Goal: Obtain resource: Download file/media

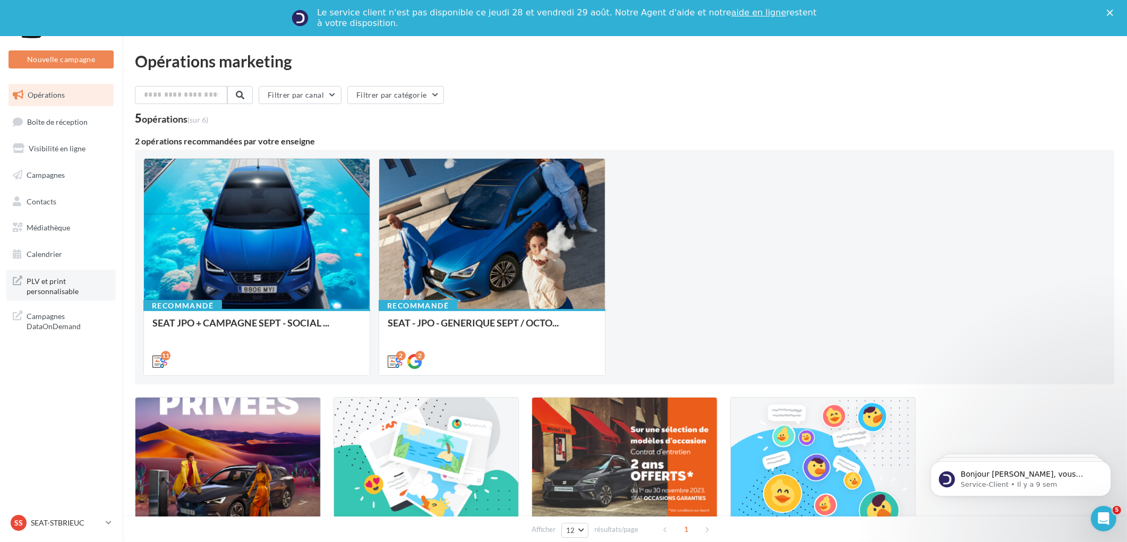
click at [52, 293] on span "PLV et print personnalisable" at bounding box center [68, 285] width 83 height 23
click at [51, 226] on span "Médiathèque" at bounding box center [49, 227] width 44 height 9
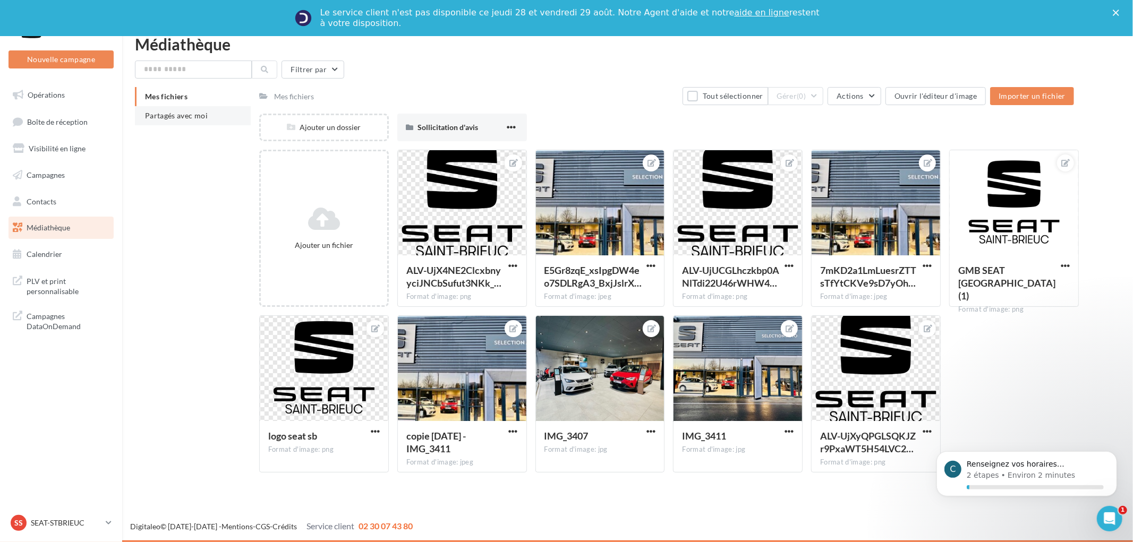
click at [182, 96] on li "Mes fichiers" at bounding box center [193, 96] width 116 height 19
click at [186, 114] on span "Partagés avec moi" at bounding box center [176, 115] width 63 height 9
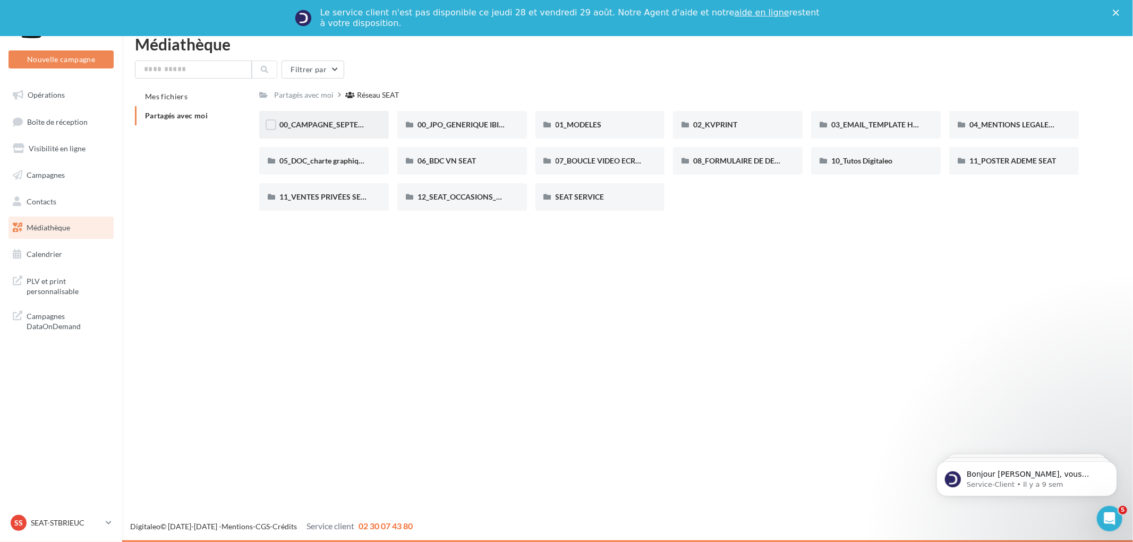
click at [319, 118] on div "00_CAMPAGNE_SEPTEMBRE" at bounding box center [324, 125] width 130 height 28
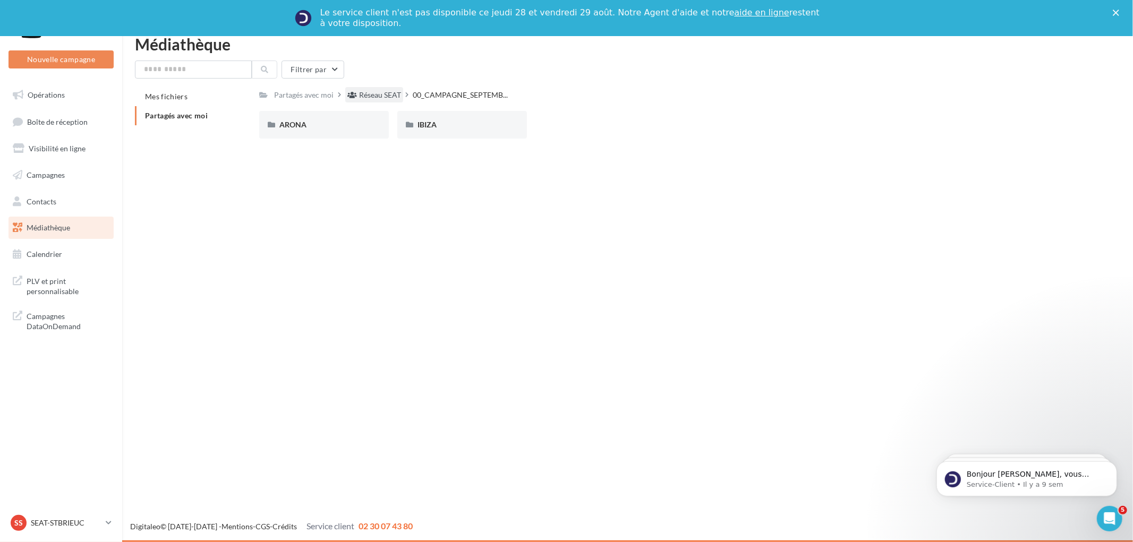
click at [380, 92] on div "Réseau SEAT" at bounding box center [380, 95] width 42 height 11
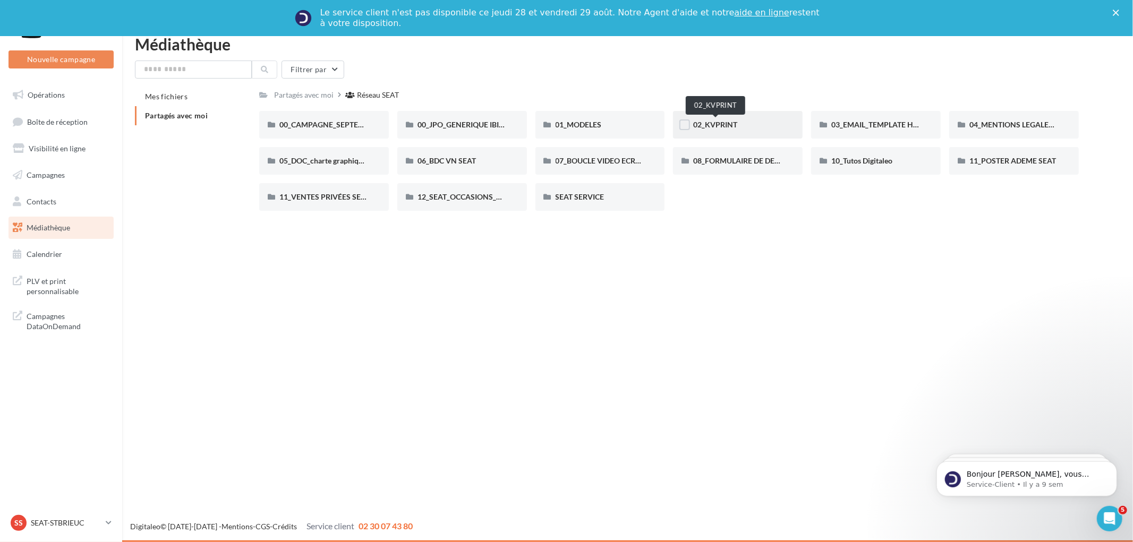
click at [723, 121] on span "02_KVPRINT" at bounding box center [715, 124] width 44 height 9
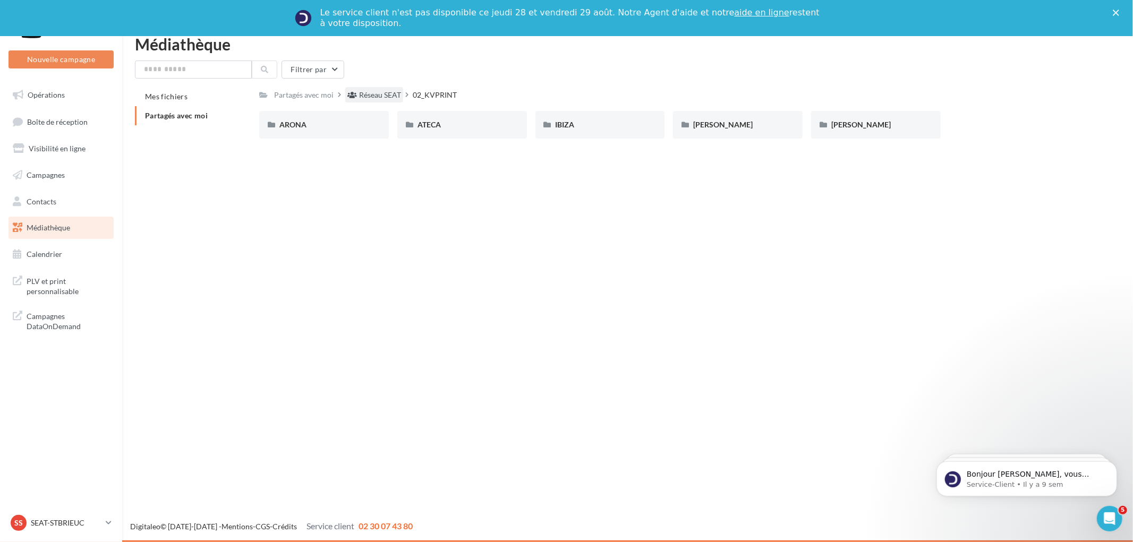
click at [365, 97] on div "Réseau SEAT" at bounding box center [380, 95] width 42 height 11
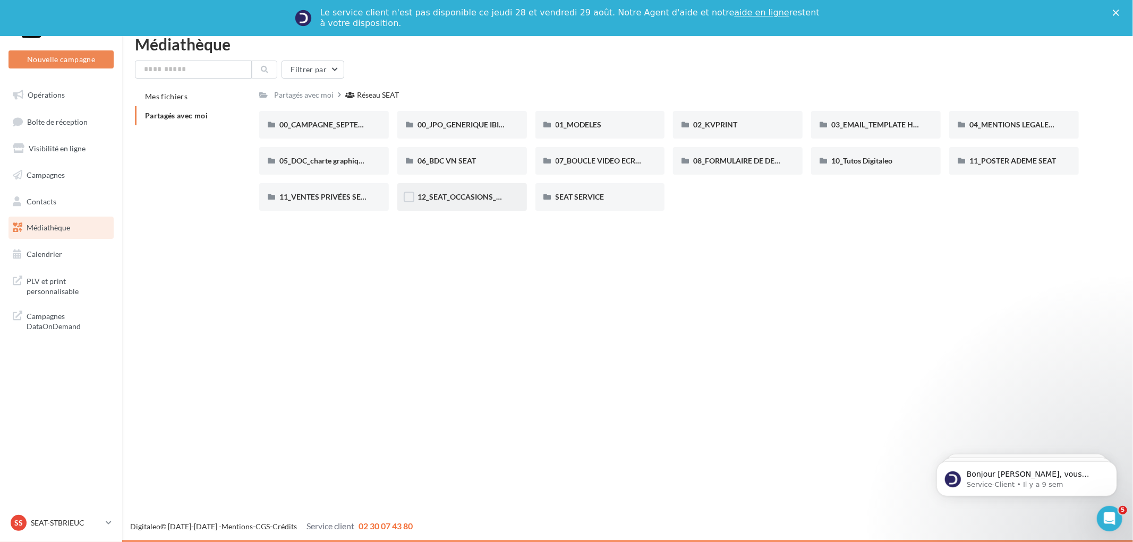
click at [476, 205] on div "12_SEAT_OCCASIONS_GARANTIES" at bounding box center [462, 197] width 130 height 28
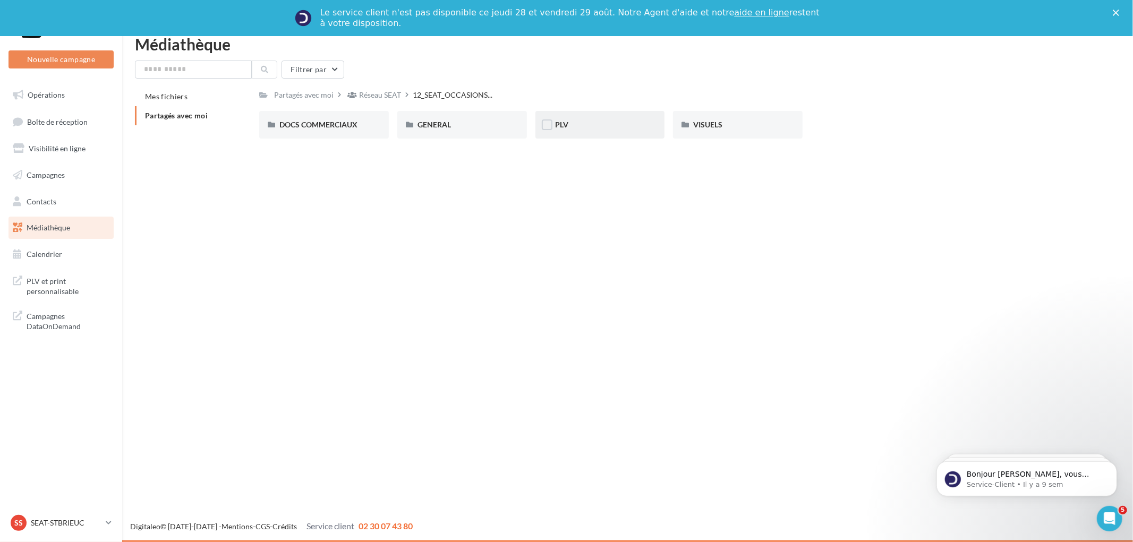
click at [616, 128] on div "PLV" at bounding box center [600, 125] width 89 height 11
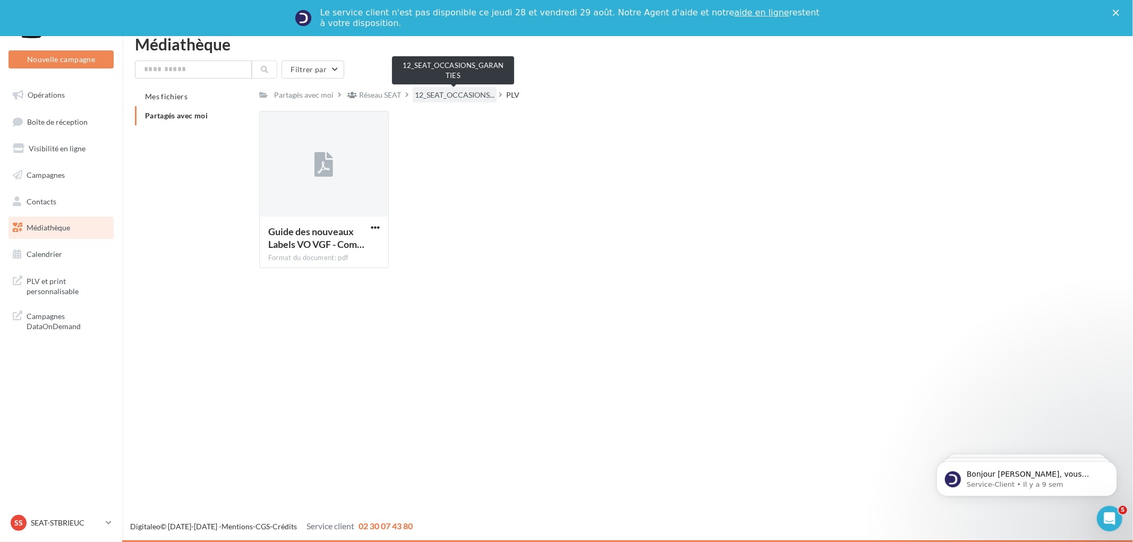
click at [453, 93] on span "12_SEAT_OCCASIONS..." at bounding box center [455, 95] width 80 height 11
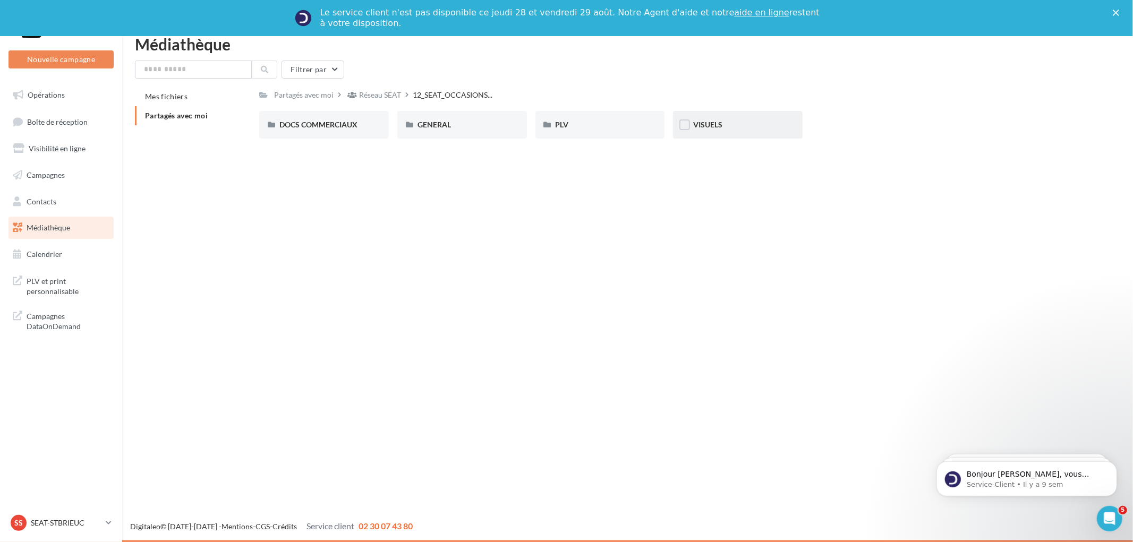
click at [731, 120] on div "VISUELS" at bounding box center [737, 125] width 89 height 11
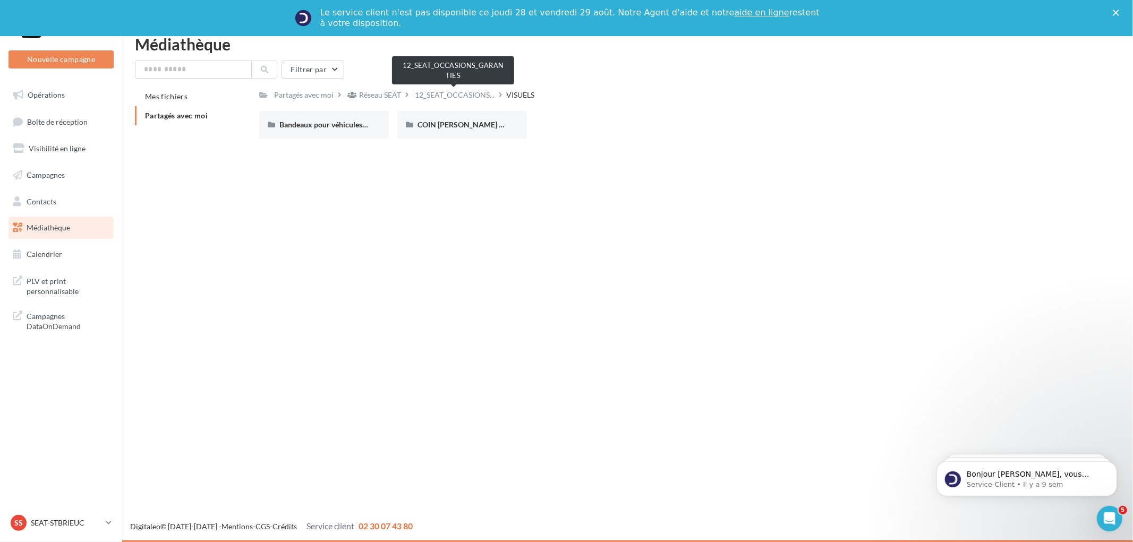
drag, startPoint x: 454, startPoint y: 95, endPoint x: 441, endPoint y: 95, distance: 13.3
click at [455, 94] on span "12_SEAT_OCCASIONS..." at bounding box center [455, 95] width 80 height 11
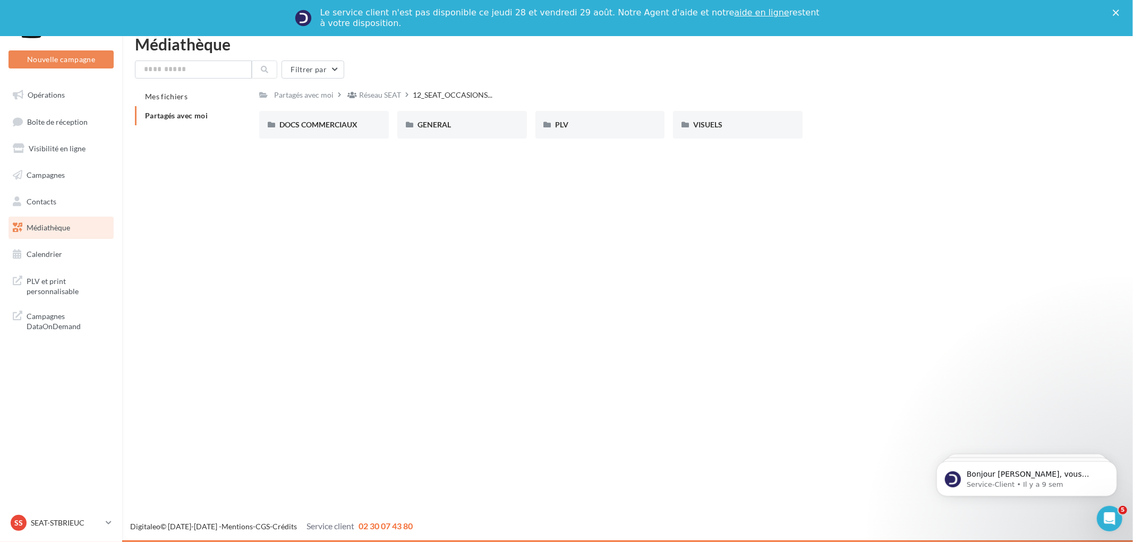
click at [162, 113] on span "Partagés avec moi" at bounding box center [176, 115] width 63 height 9
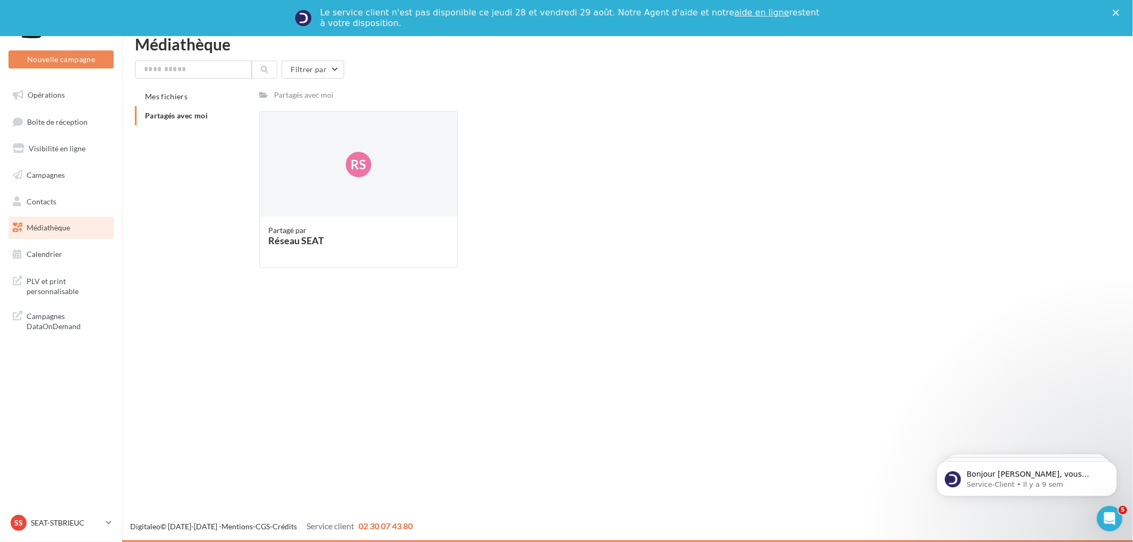
click at [181, 119] on span "Partagés avec moi" at bounding box center [176, 115] width 63 height 9
click at [320, 205] on div "Rs" at bounding box center [359, 165] width 198 height 106
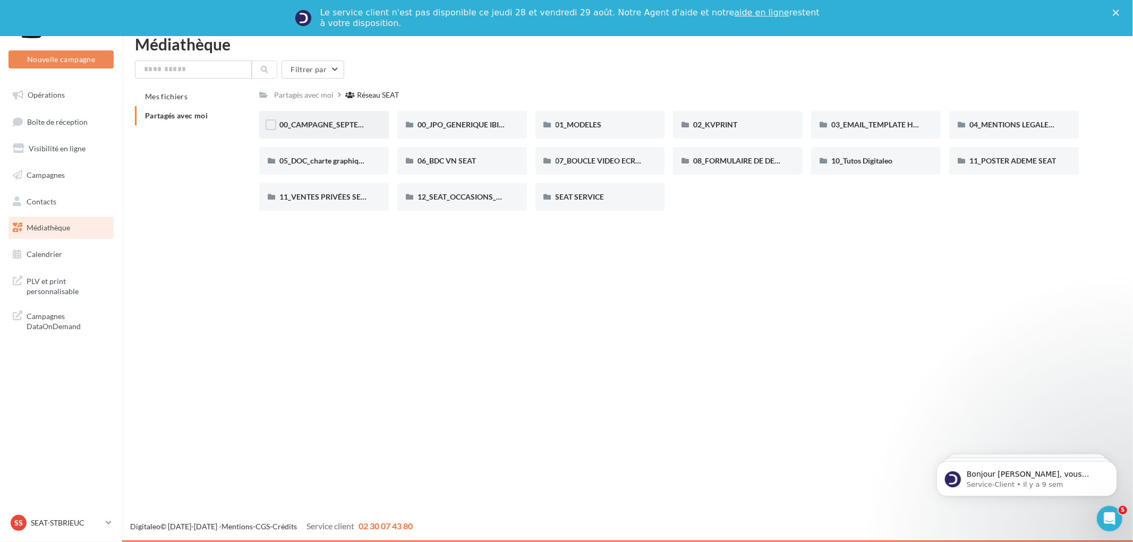
click at [348, 131] on div "00_CAMPAGNE_SEPTEMBRE" at bounding box center [324, 125] width 130 height 28
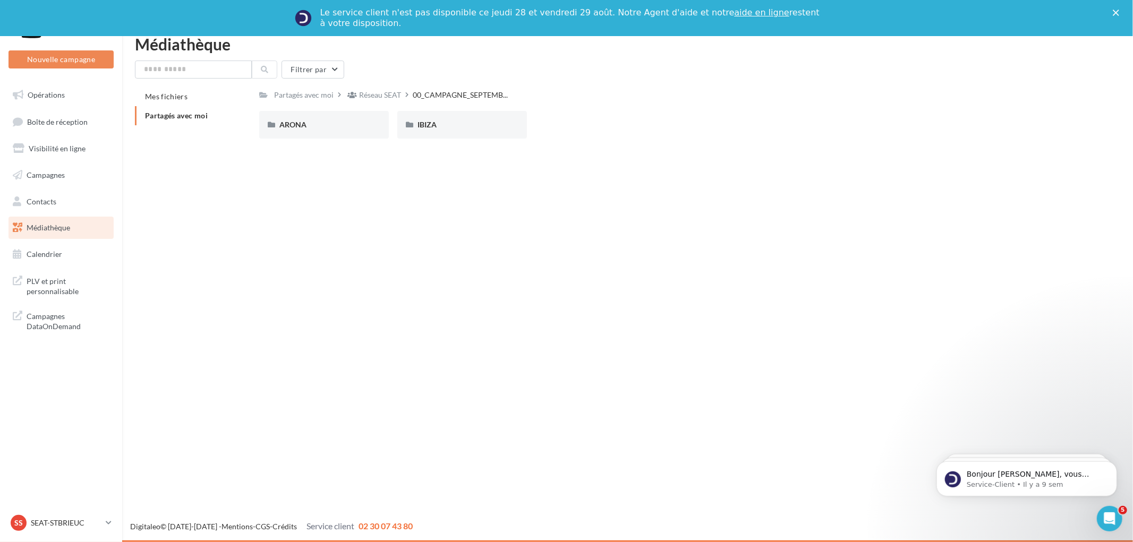
click at [348, 131] on div "ARONA" at bounding box center [324, 125] width 130 height 28
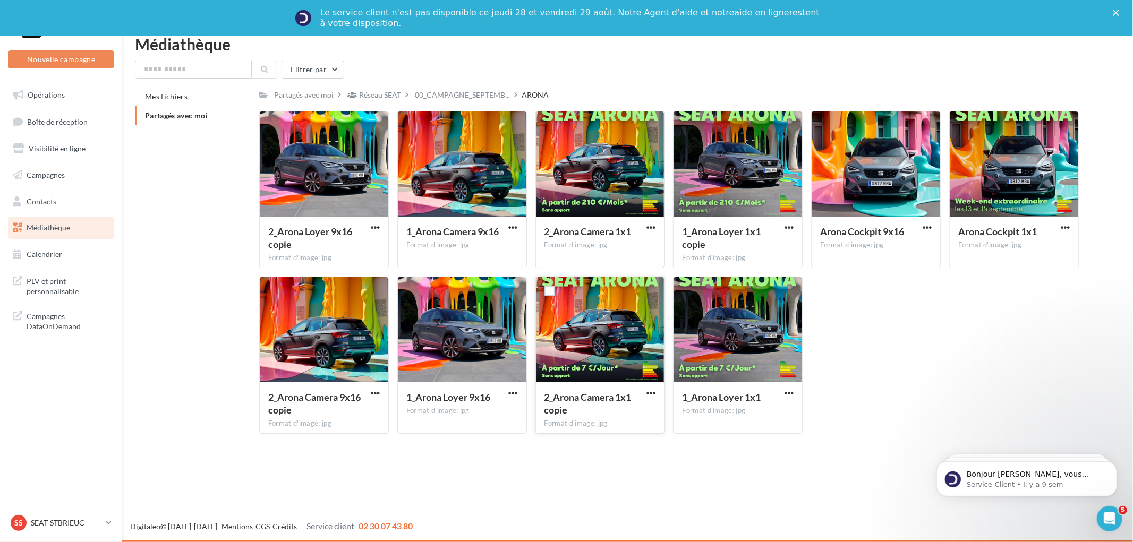
click at [600, 374] on div at bounding box center [600, 330] width 129 height 106
click at [652, 394] on span "button" at bounding box center [650, 393] width 9 height 9
click at [616, 418] on button "Télécharger" at bounding box center [604, 415] width 106 height 28
click at [378, 97] on div "Réseau SEAT" at bounding box center [380, 95] width 42 height 11
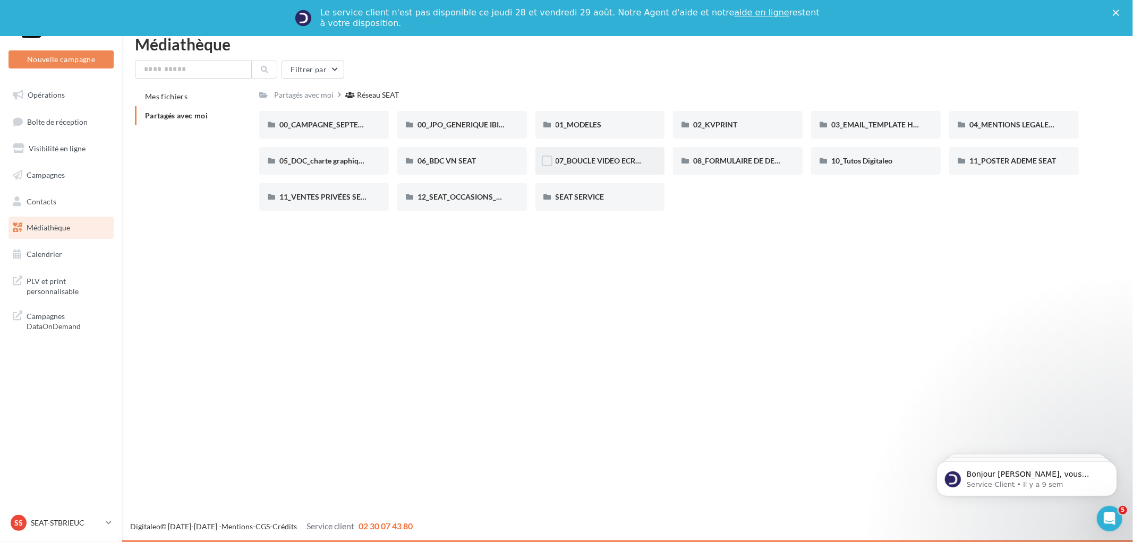
click at [603, 164] on span "07_BOUCLE VIDEO ECRAN SHOWROOM" at bounding box center [626, 160] width 140 height 9
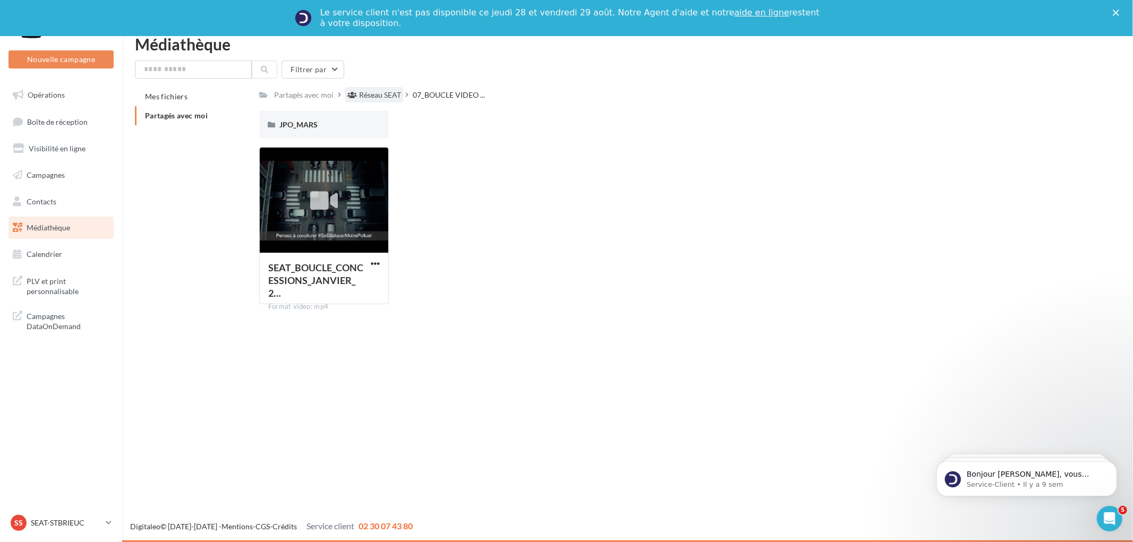
click at [363, 93] on div "Réseau SEAT" at bounding box center [380, 95] width 42 height 11
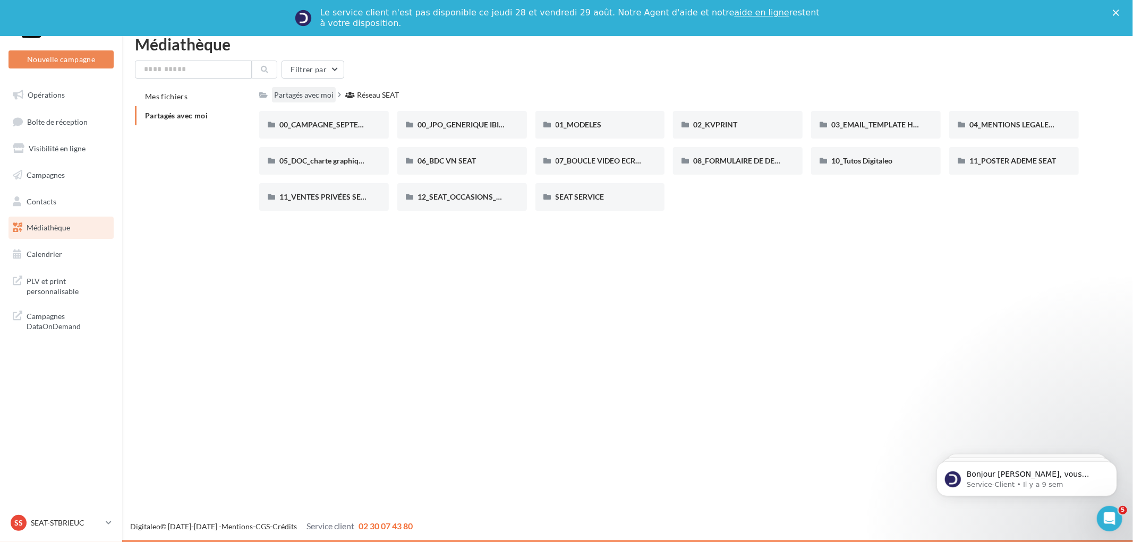
click at [302, 93] on div "Partagés avec moi" at bounding box center [303, 95] width 59 height 11
click at [56, 141] on link "Visibilité en ligne" at bounding box center [60, 149] width 109 height 22
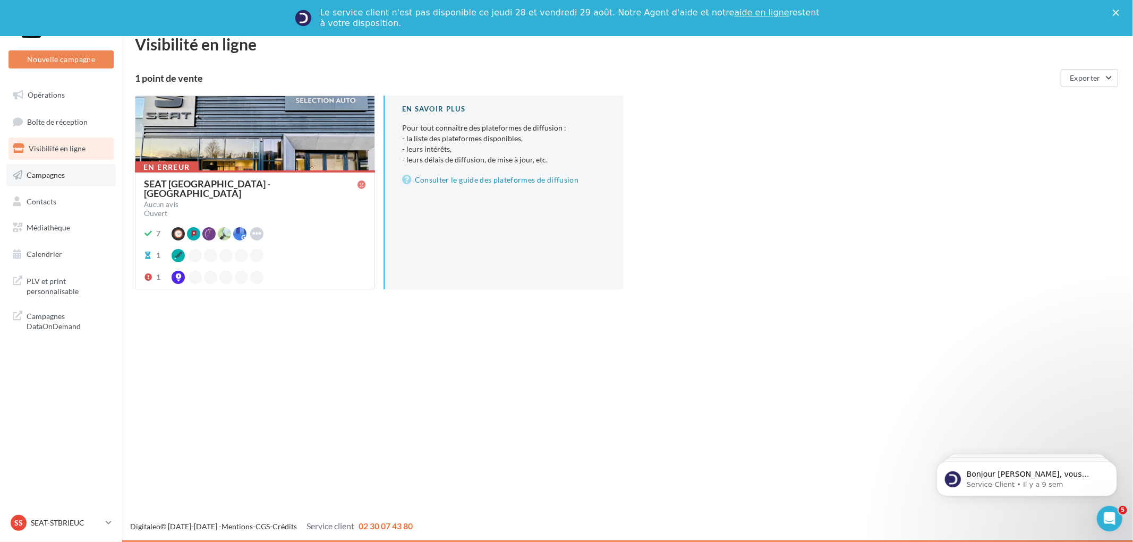
click at [51, 172] on span "Campagnes" at bounding box center [46, 175] width 38 height 9
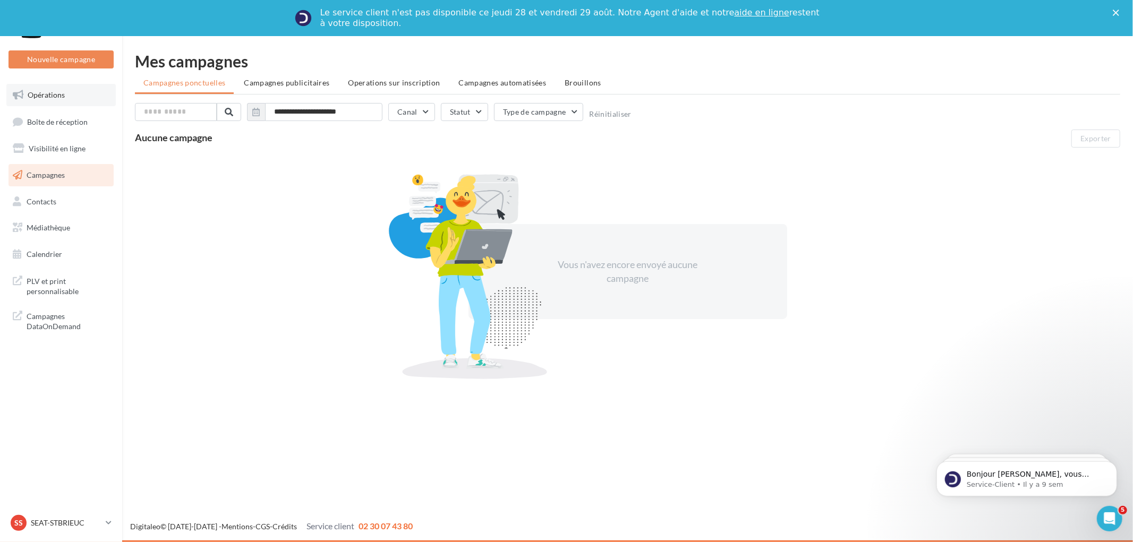
click at [52, 96] on span "Opérations" at bounding box center [46, 94] width 37 height 9
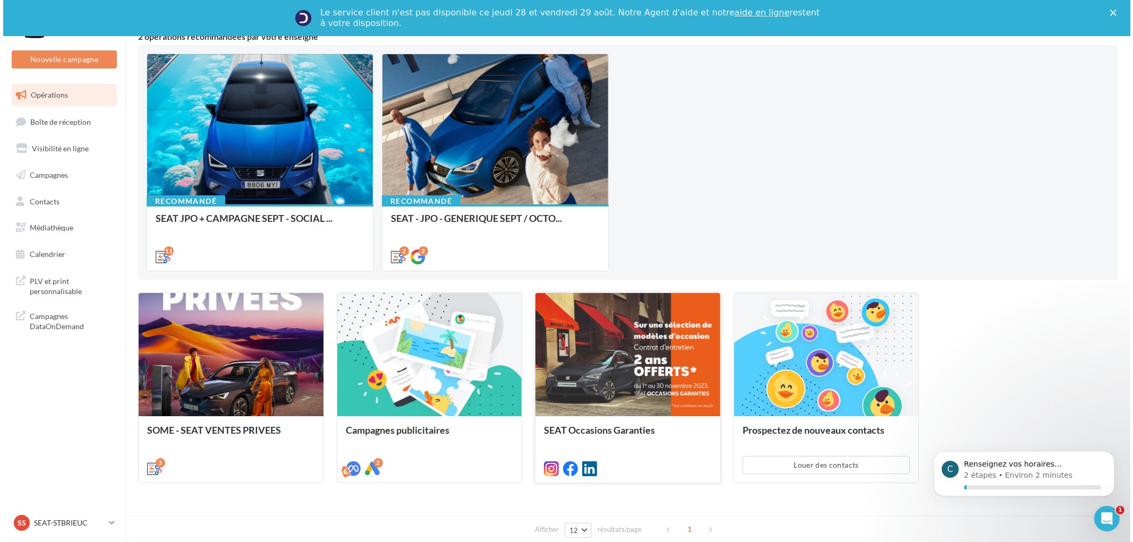
scroll to position [133, 0]
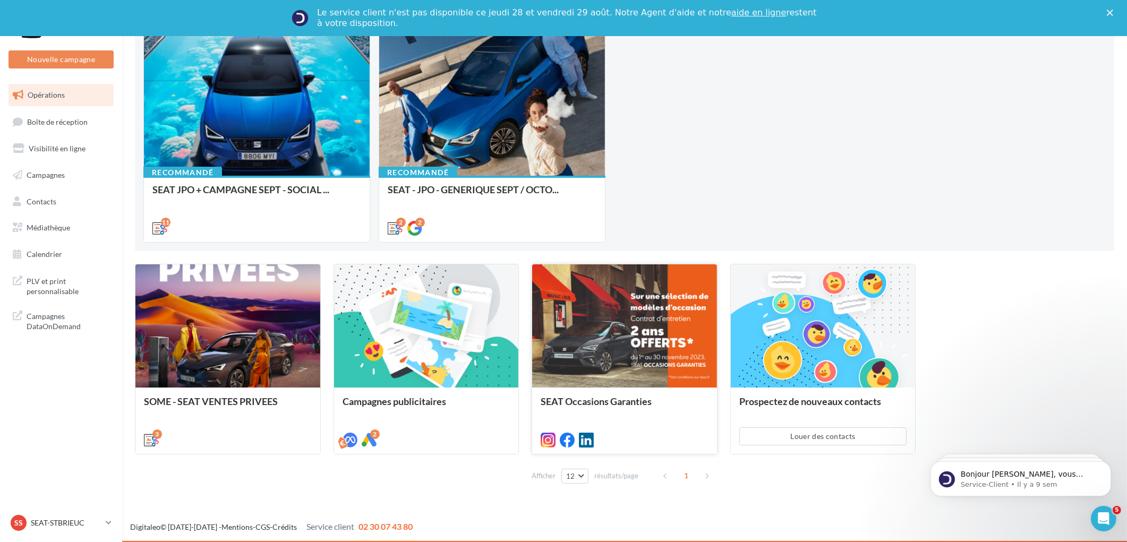
click at [622, 397] on span "SEAT Occasions Garanties" at bounding box center [596, 402] width 111 height 12
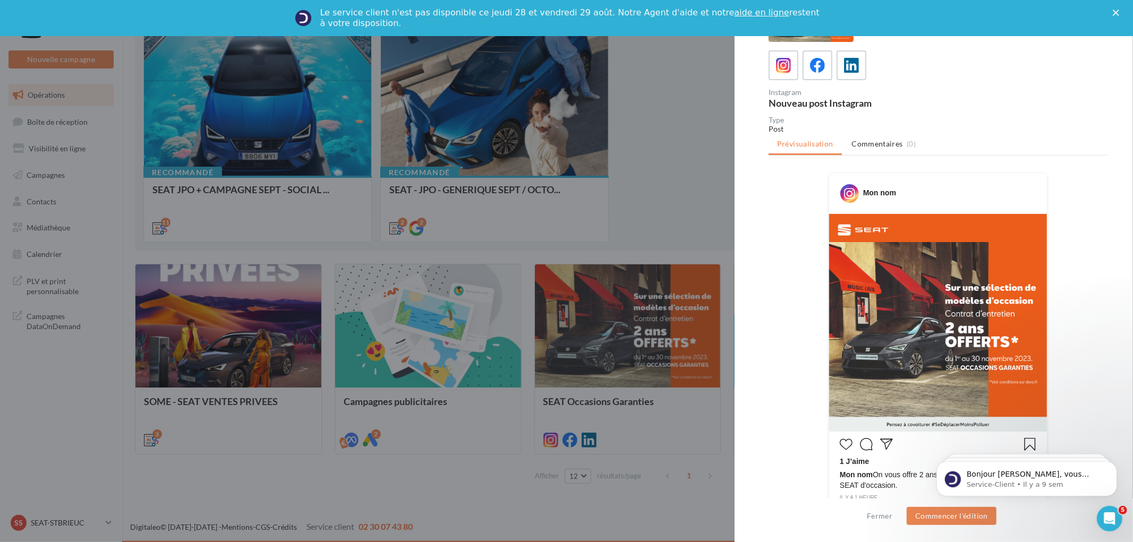
scroll to position [0, 0]
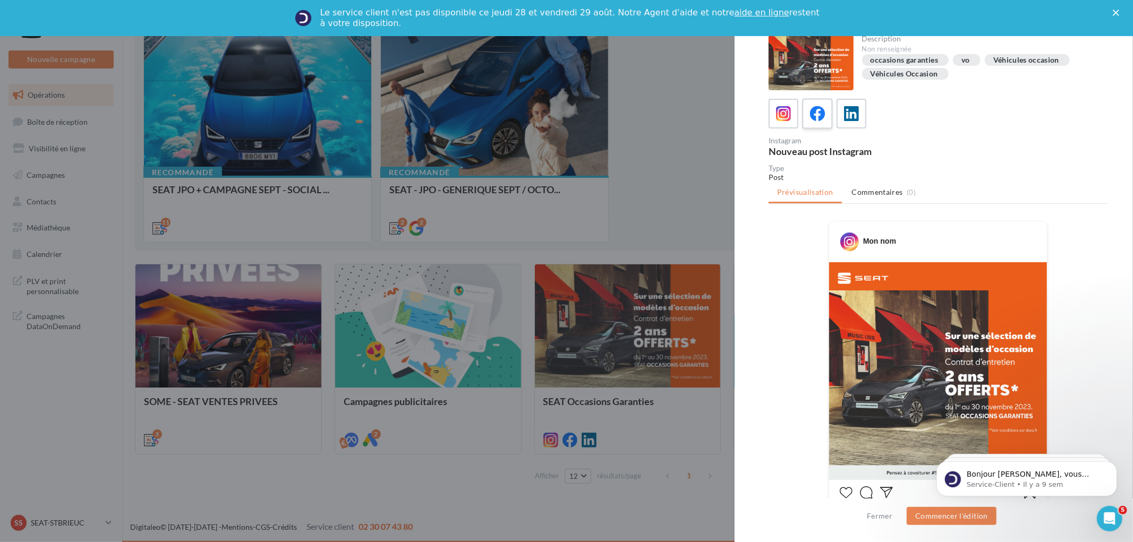
click at [812, 107] on icon at bounding box center [817, 113] width 15 height 15
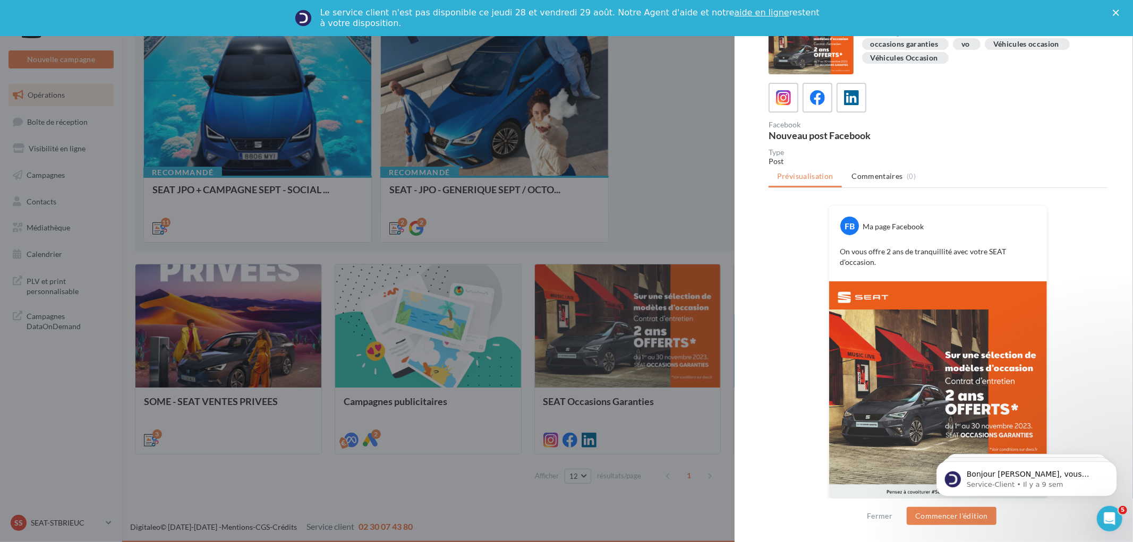
scroll to position [19, 0]
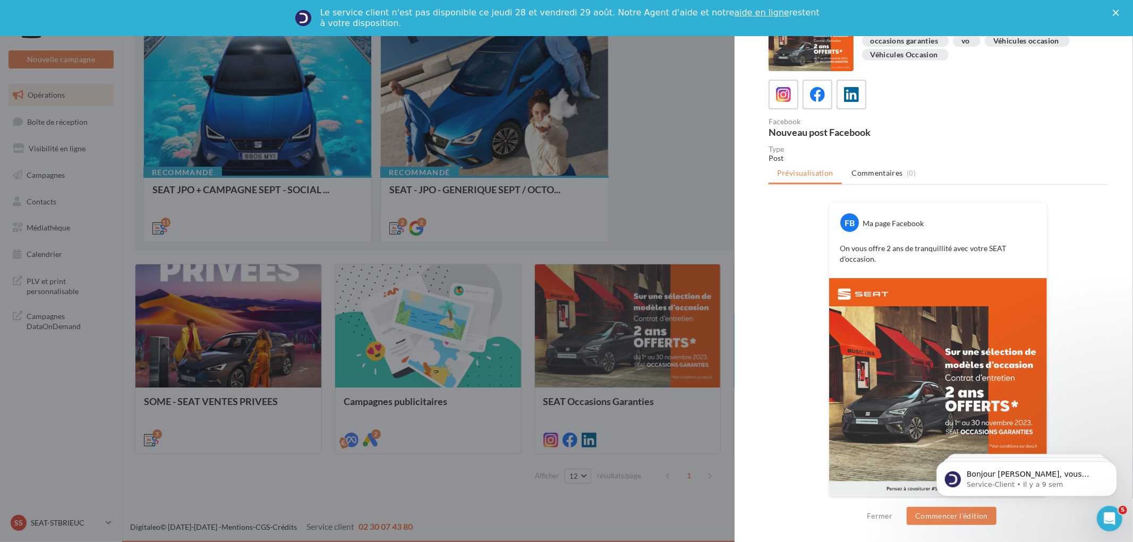
click at [930, 361] on img at bounding box center [938, 387] width 218 height 218
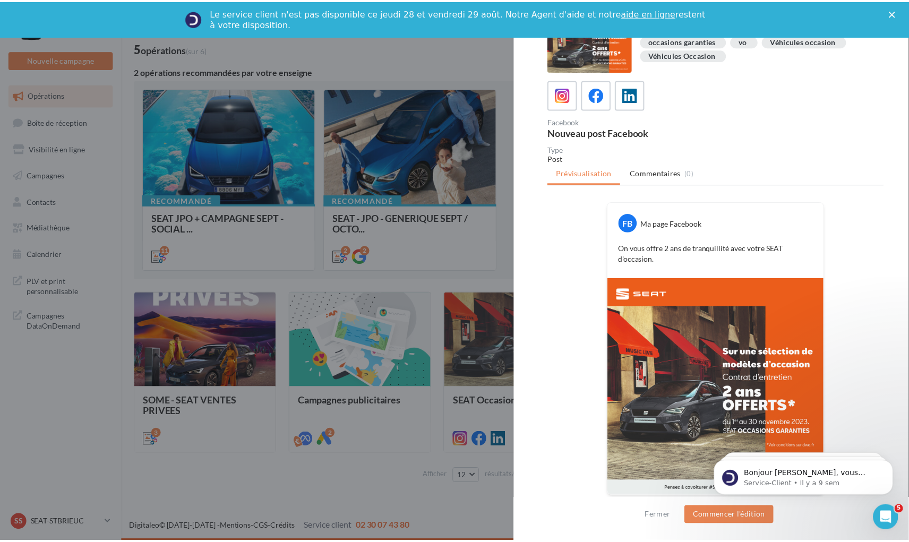
scroll to position [67, 0]
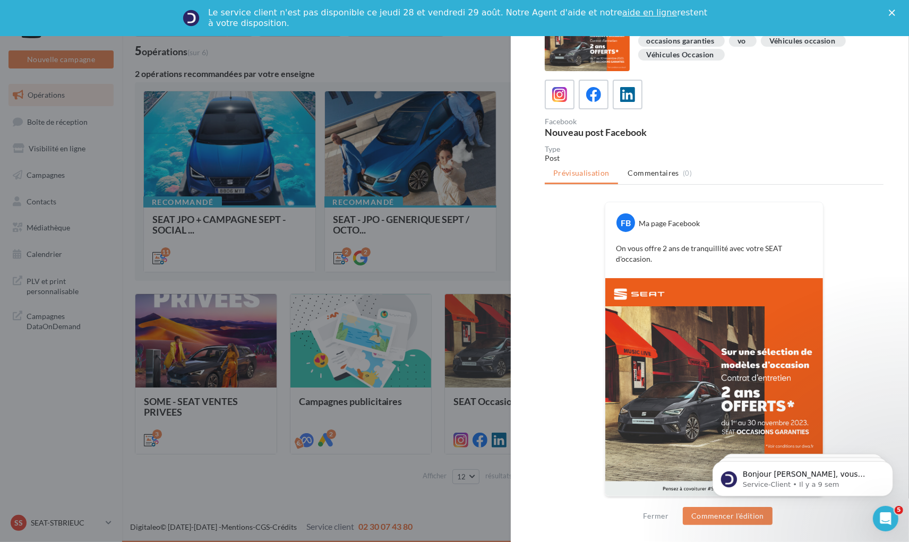
click at [811, 89] on div at bounding box center [714, 95] width 339 height 30
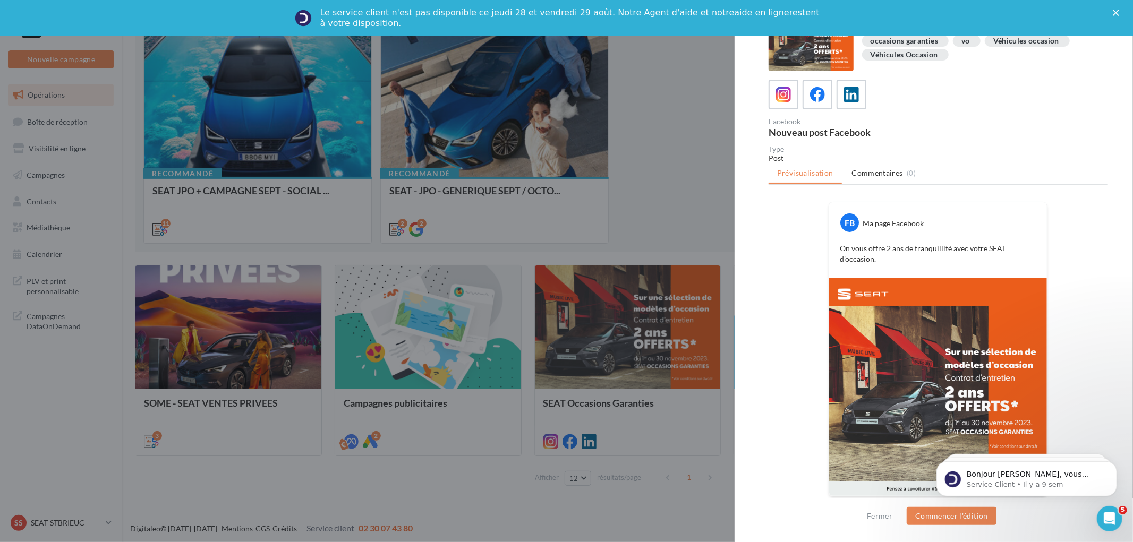
scroll to position [0, 0]
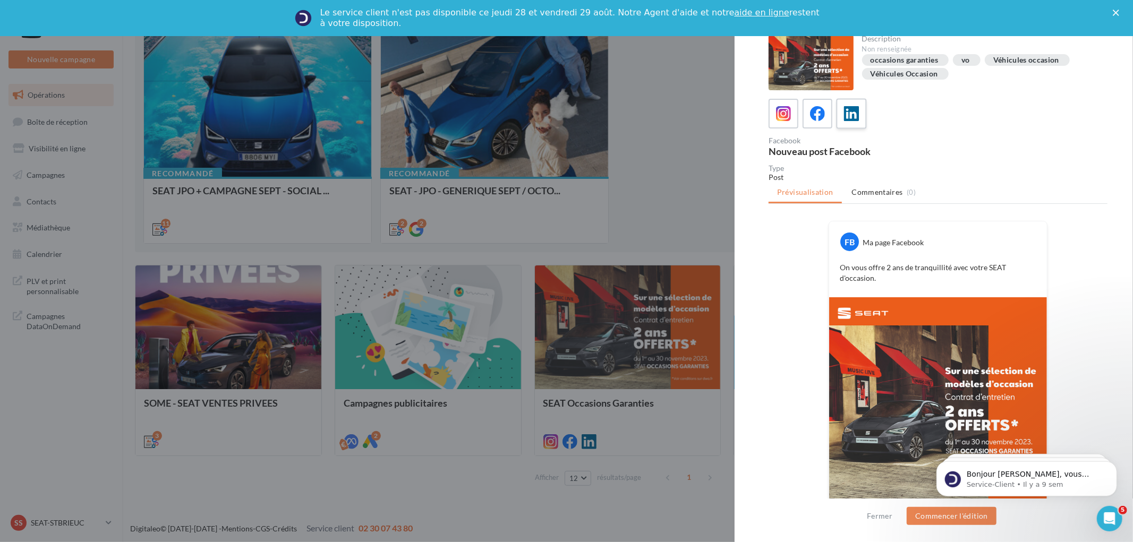
click at [853, 115] on icon at bounding box center [851, 113] width 15 height 15
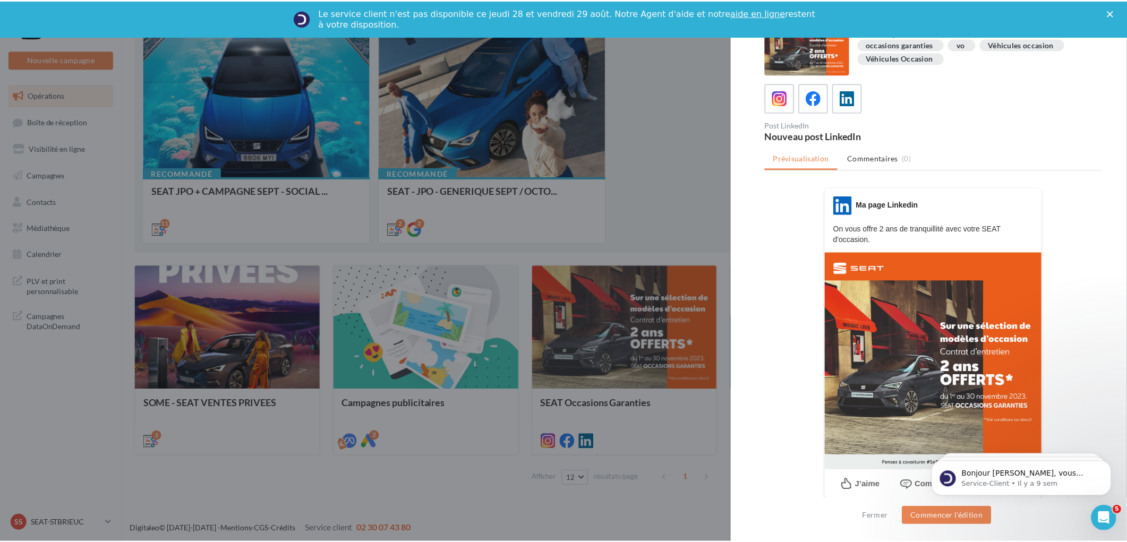
scroll to position [20, 0]
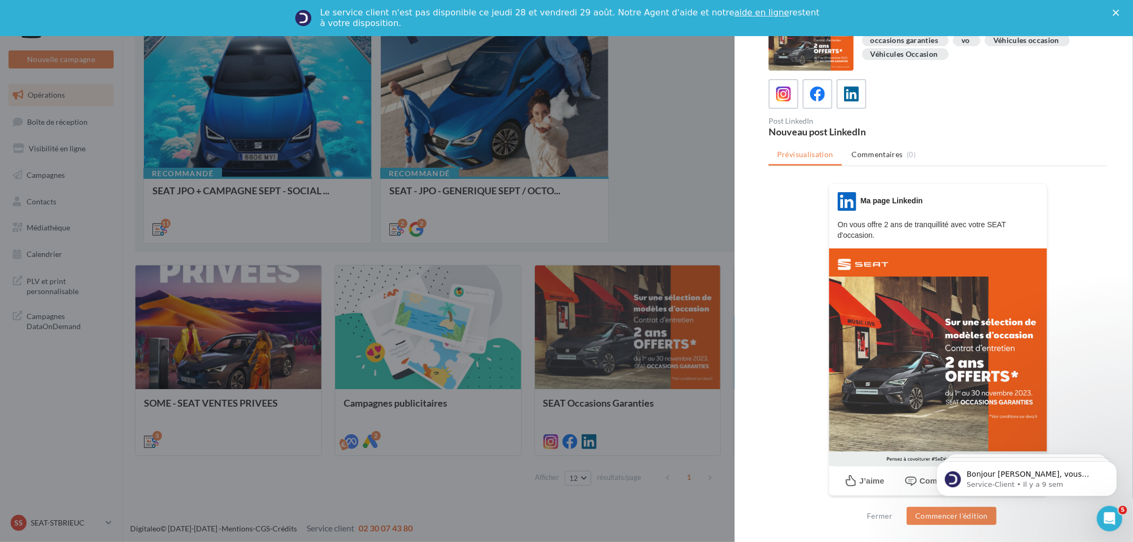
click at [671, 171] on div at bounding box center [566, 271] width 1133 height 542
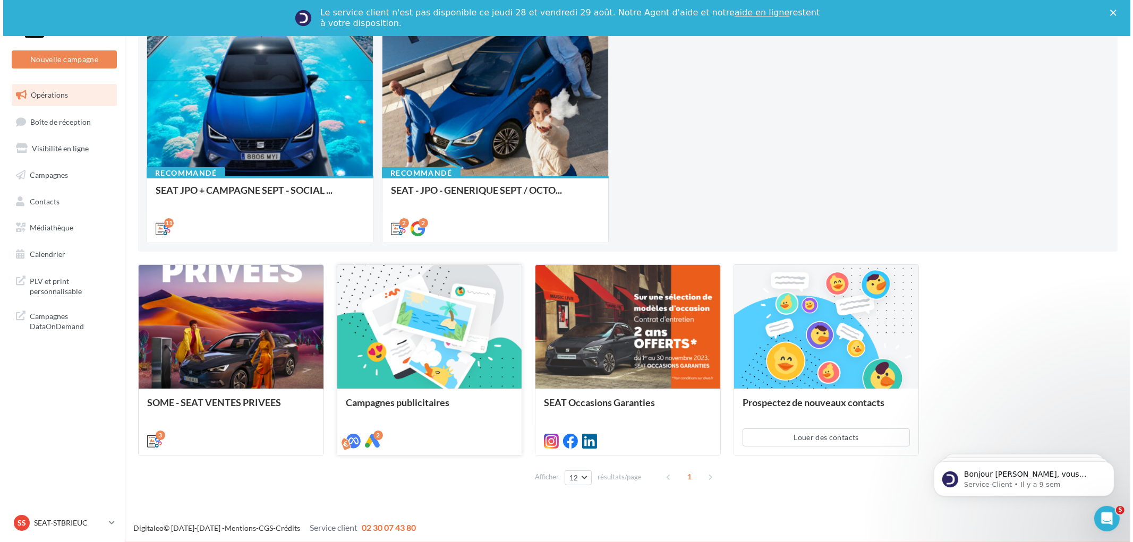
scroll to position [135, 0]
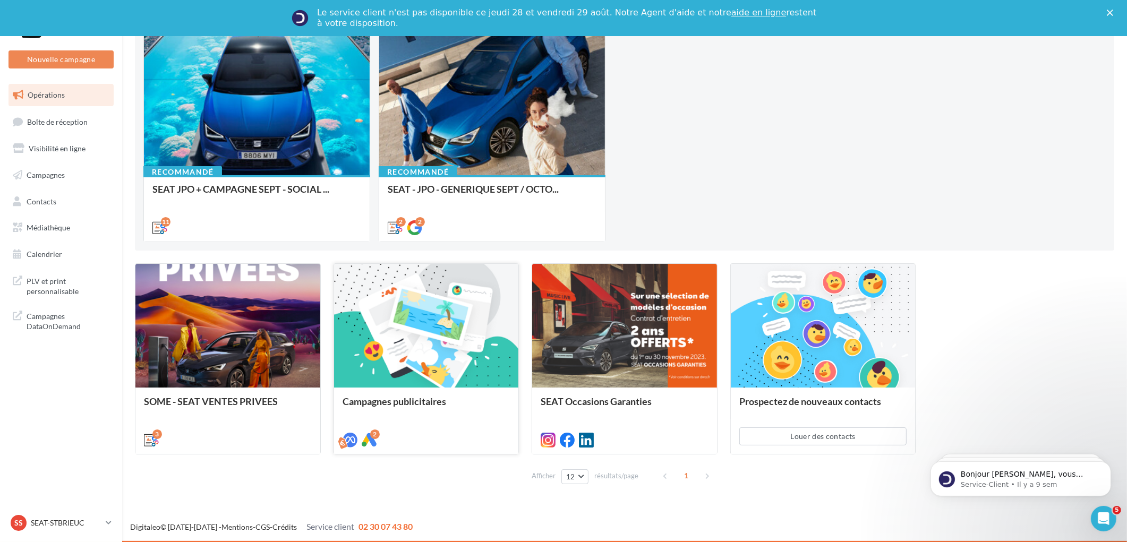
click at [419, 407] on div "Campagnes publicitaires" at bounding box center [427, 406] width 168 height 21
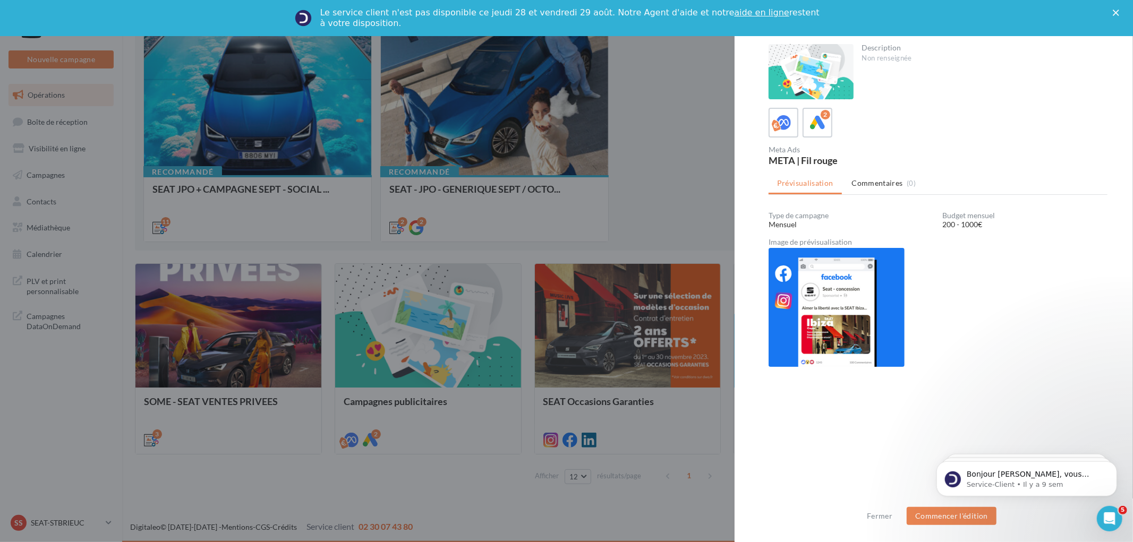
scroll to position [0, 0]
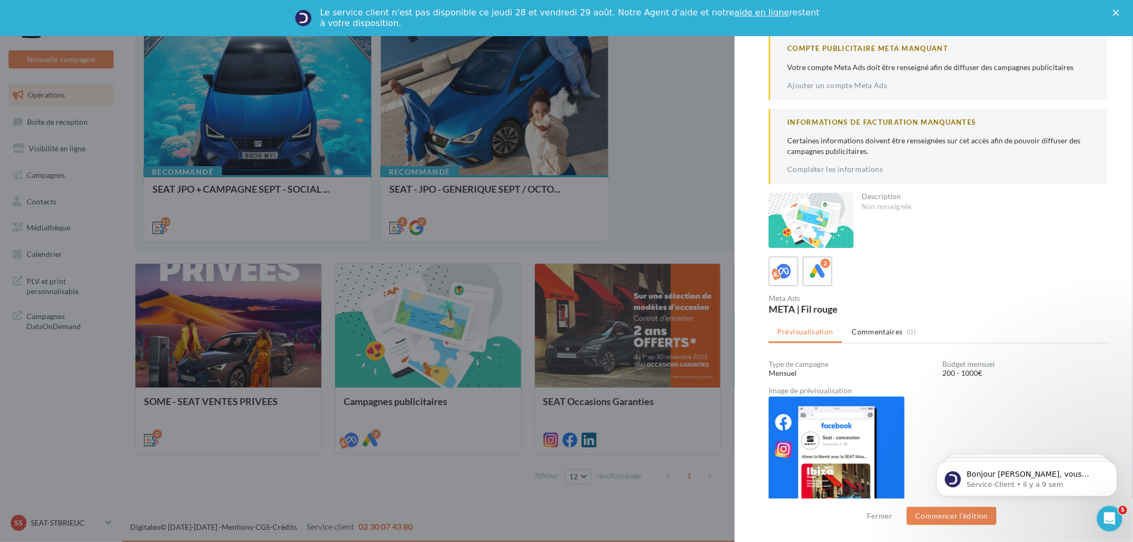
click at [1113, 14] on icon "Fermer" at bounding box center [1116, 13] width 6 height 6
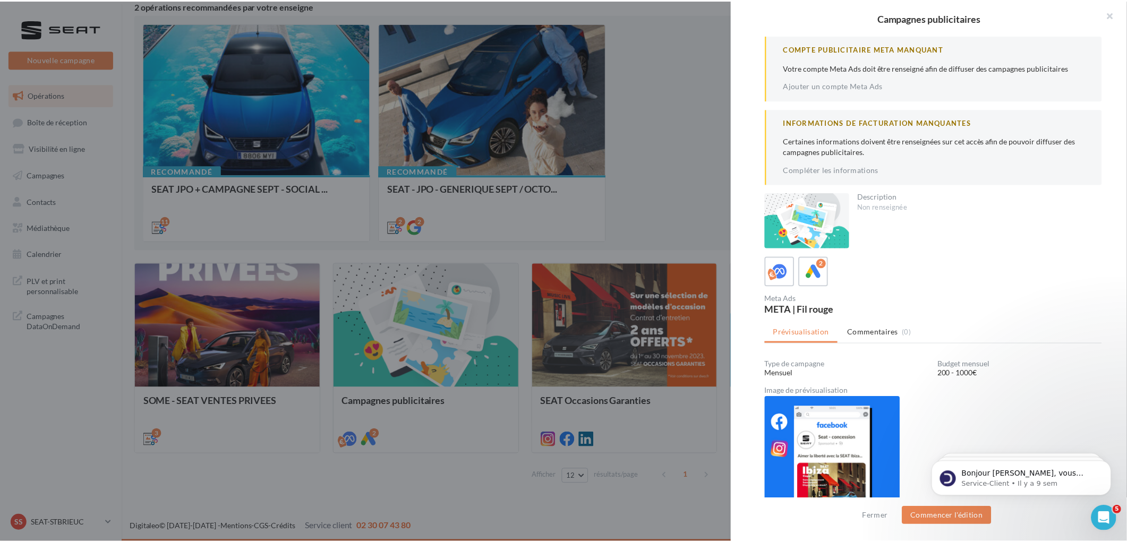
scroll to position [99, 0]
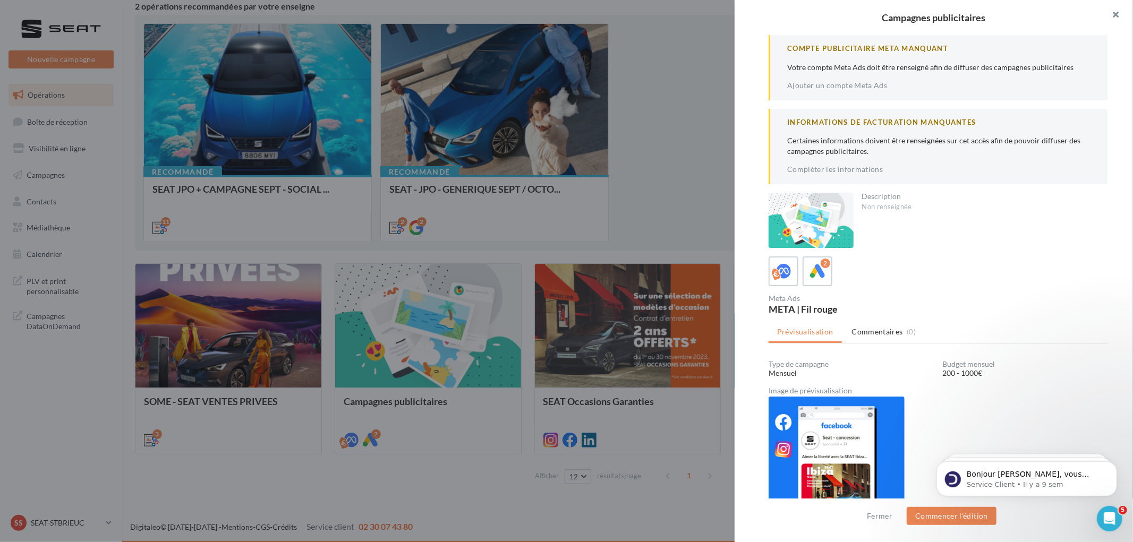
click at [1119, 13] on button "button" at bounding box center [1112, 16] width 42 height 32
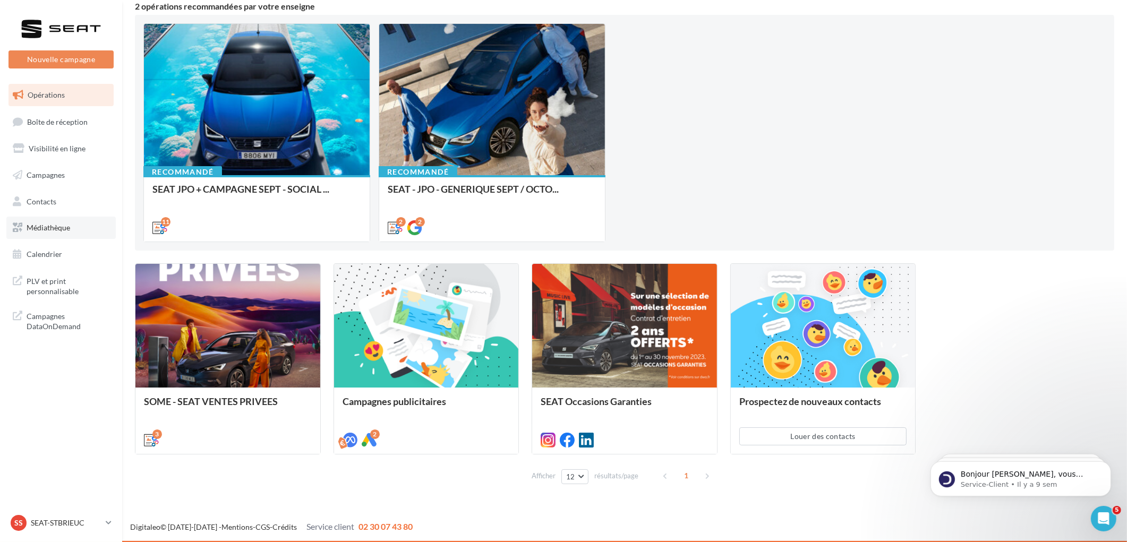
click at [71, 224] on link "Médiathèque" at bounding box center [60, 228] width 109 height 22
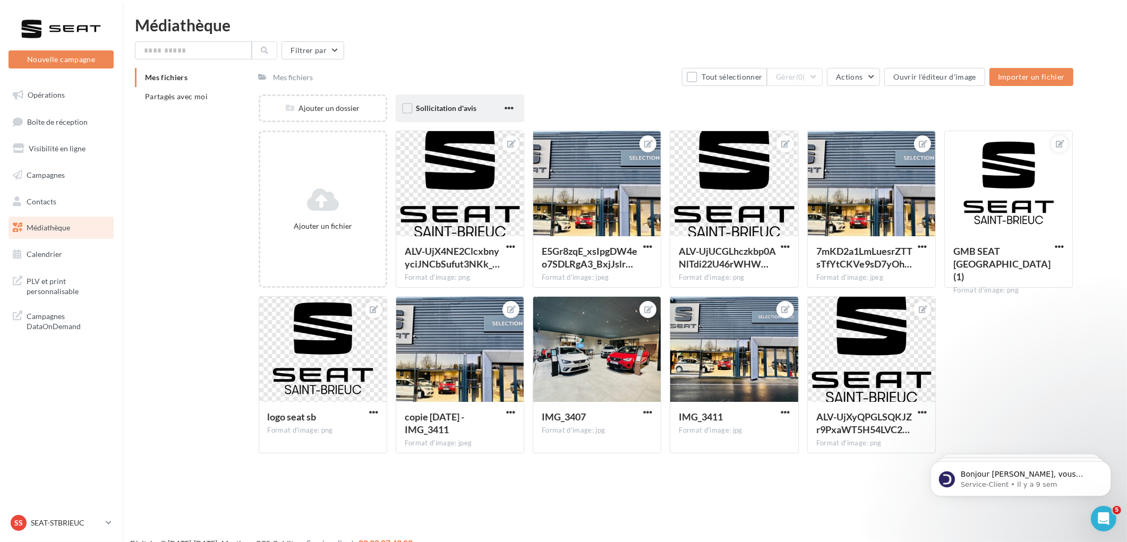
click at [428, 114] on div "Sollicitation d'avis" at bounding box center [460, 109] width 129 height 28
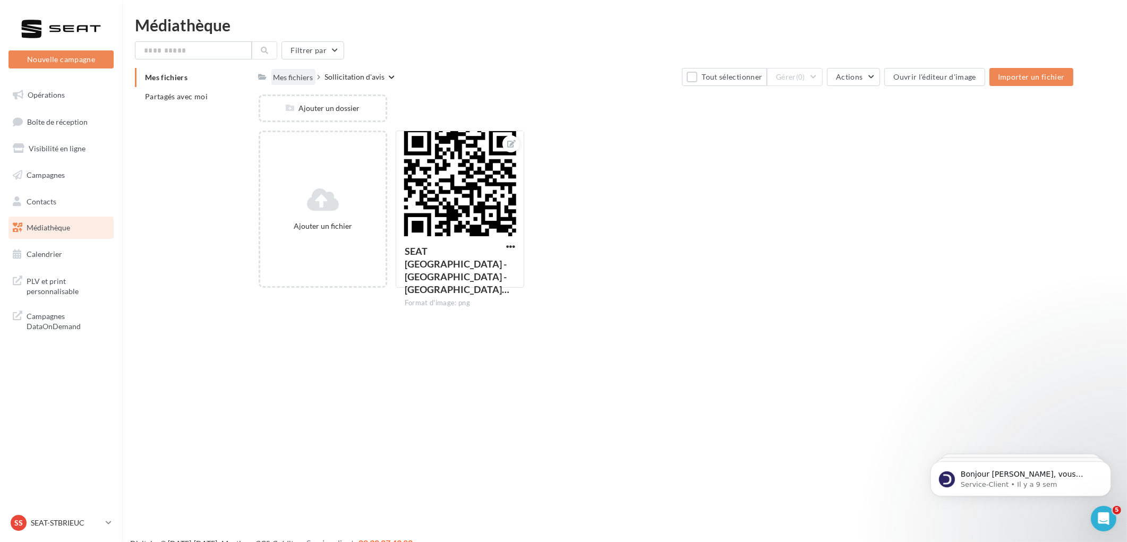
click at [272, 79] on div "Mes fichiers" at bounding box center [293, 76] width 44 height 15
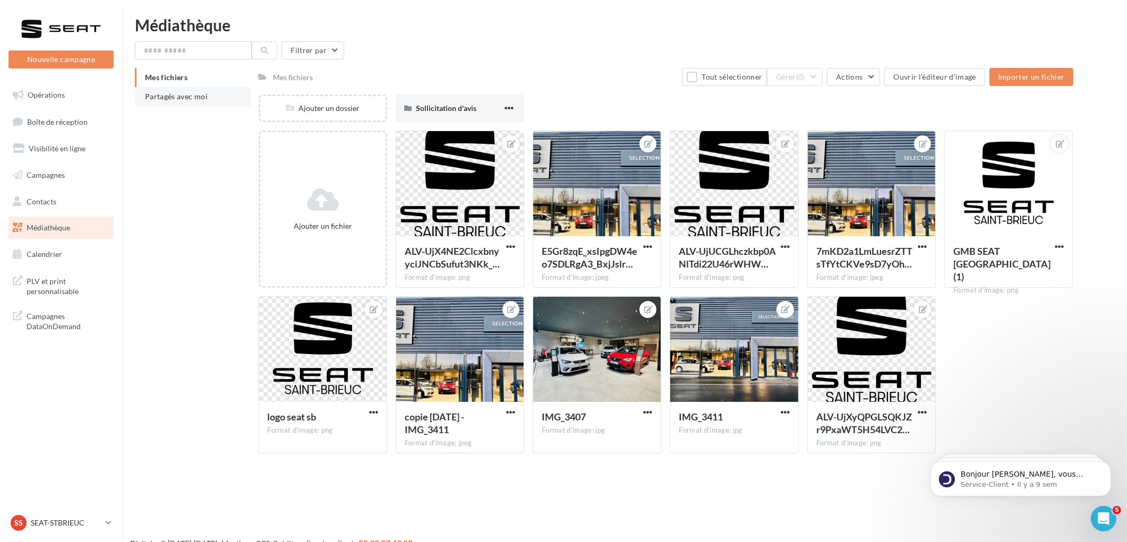
click at [161, 97] on span "Partagés avec moi" at bounding box center [176, 96] width 63 height 9
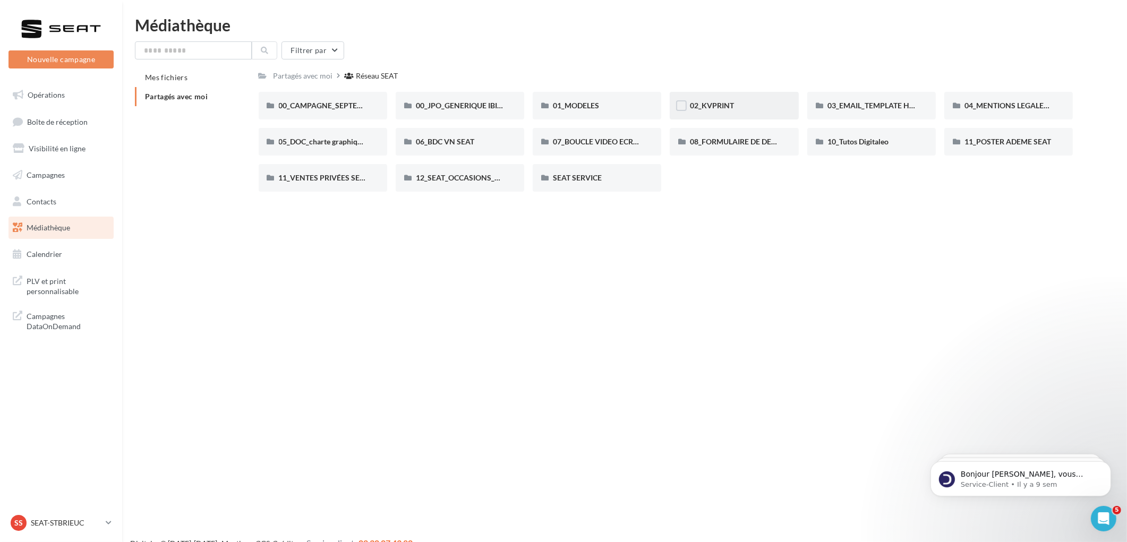
click at [743, 104] on div "02_KVPRINT" at bounding box center [734, 105] width 88 height 11
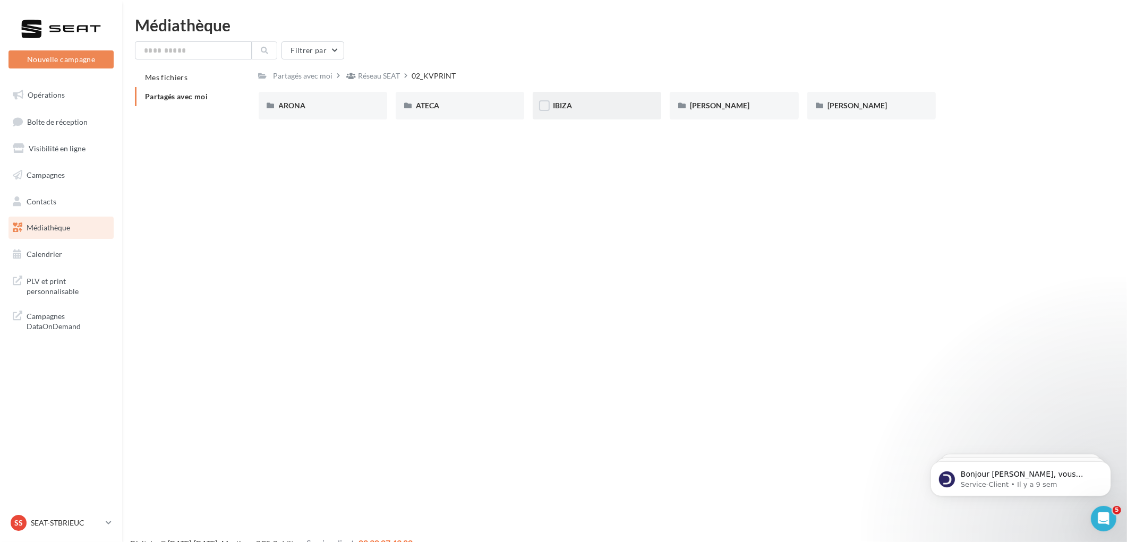
click at [602, 104] on div "IBIZA" at bounding box center [597, 105] width 88 height 11
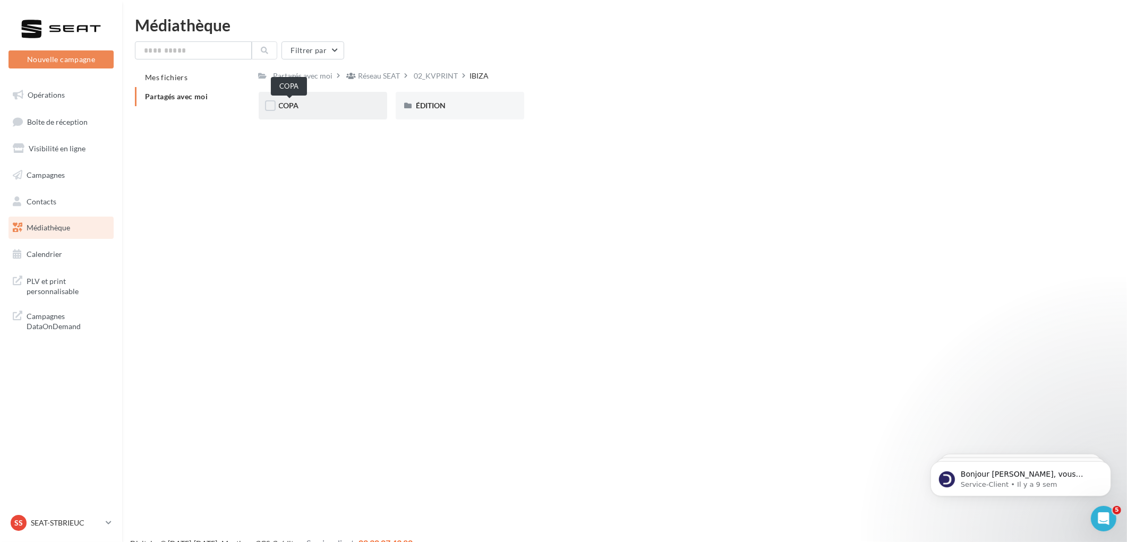
click at [296, 102] on span "COPA" at bounding box center [289, 105] width 20 height 9
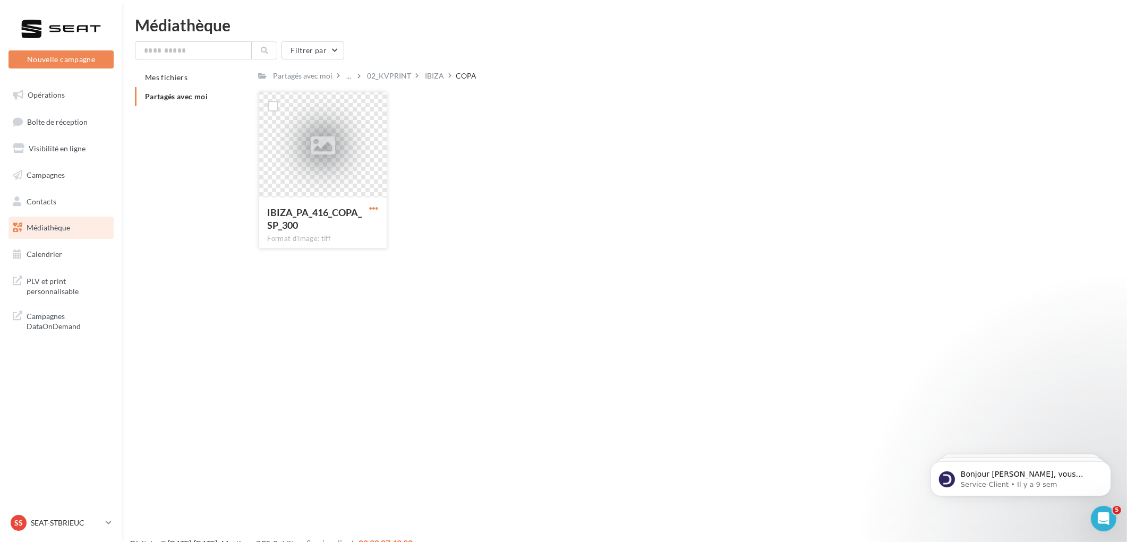
click at [373, 208] on span "button" at bounding box center [373, 208] width 9 height 9
click at [353, 229] on button "Télécharger" at bounding box center [327, 230] width 106 height 28
click at [428, 74] on div "IBIZA" at bounding box center [434, 76] width 19 height 11
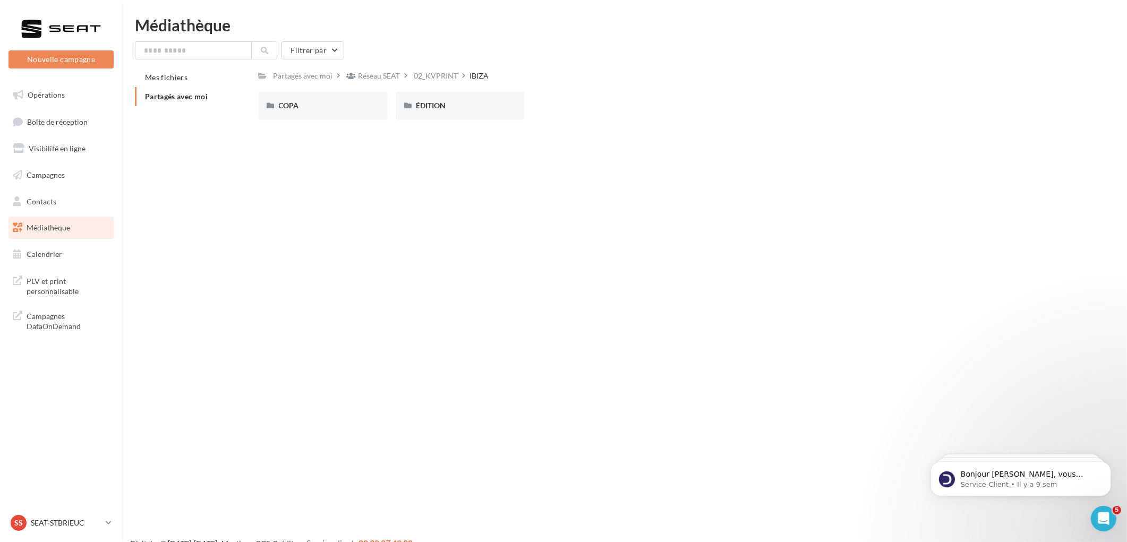
click at [390, 82] on div "Réseau SEAT" at bounding box center [374, 75] width 58 height 15
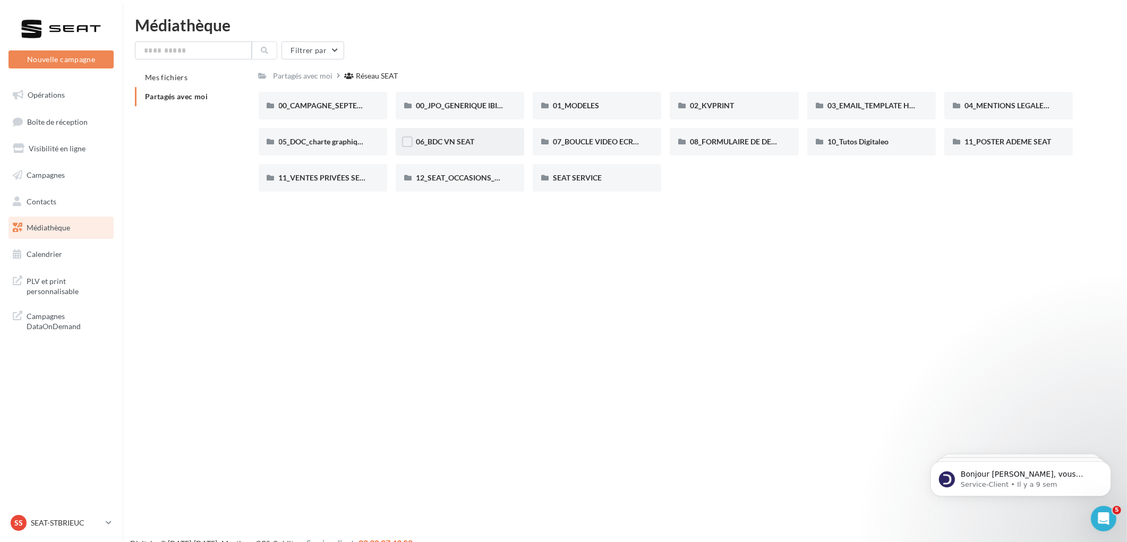
click at [476, 133] on div "06_BDC VN SEAT" at bounding box center [460, 142] width 129 height 28
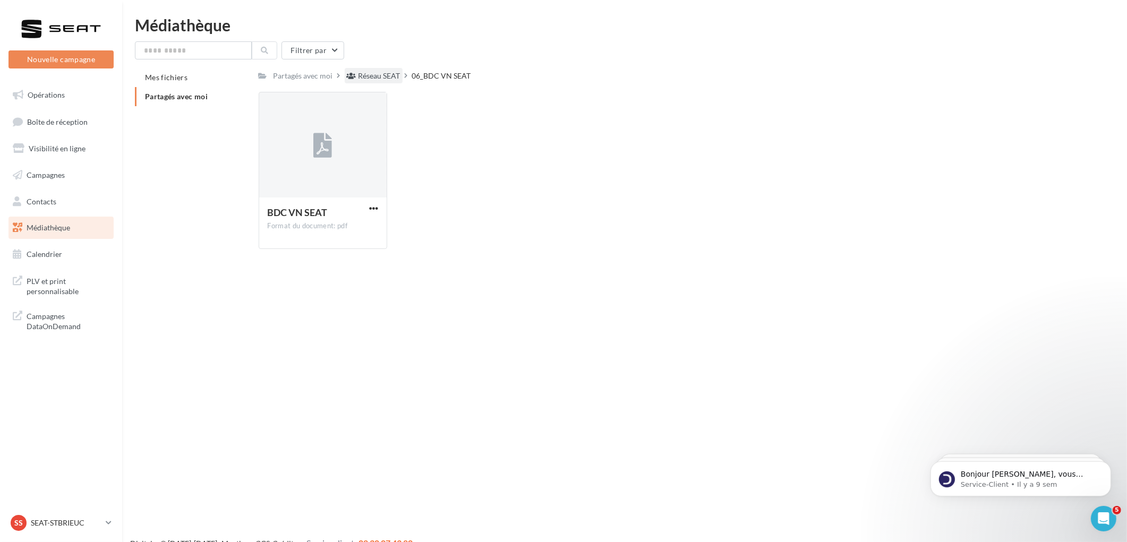
click at [382, 67] on div "Filtrer par Mes fichiers Partagés avec moi Partagés avec moi Réseau SEAT 06_BDC…" at bounding box center [624, 149] width 979 height 216
click at [380, 73] on div "Réseau SEAT" at bounding box center [380, 76] width 42 height 11
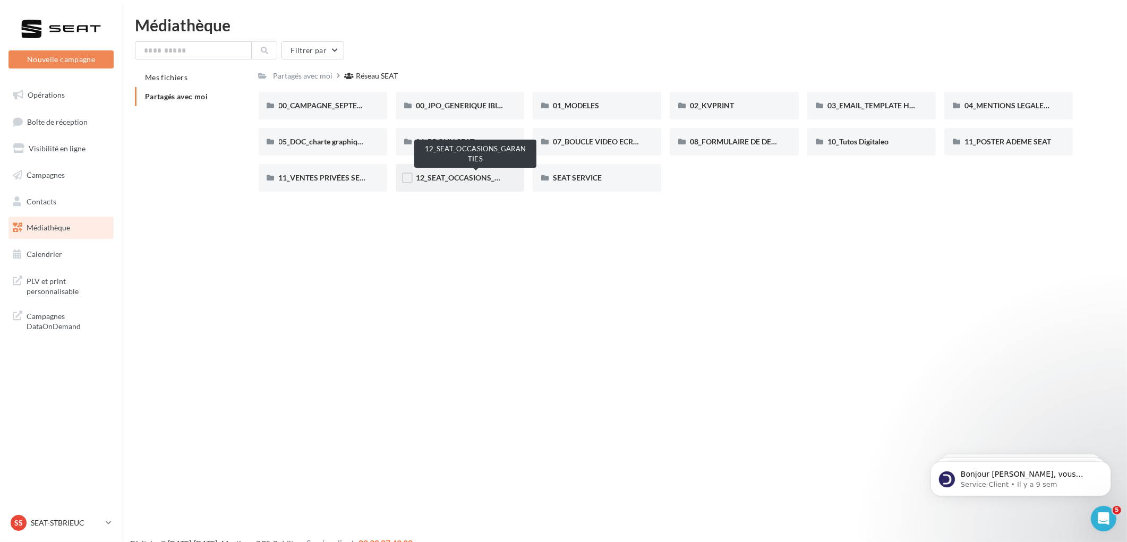
click at [447, 178] on span "12_SEAT_OCCASIONS_GARANTIES" at bounding box center [476, 177] width 120 height 9
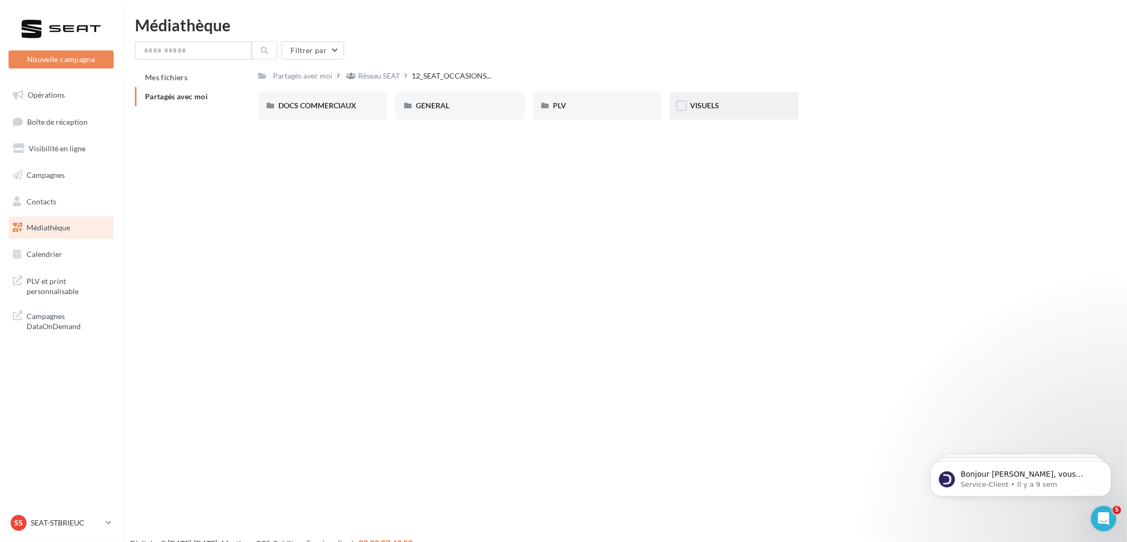
click at [746, 118] on div "VISUELS" at bounding box center [734, 106] width 129 height 28
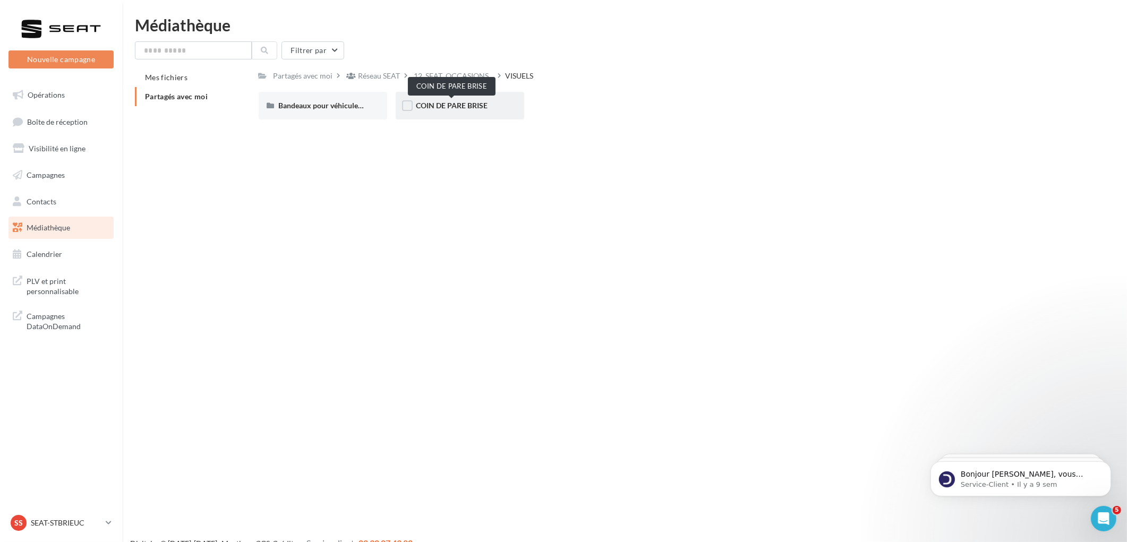
click at [458, 105] on span "COIN DE PARE BRISE" at bounding box center [452, 105] width 72 height 9
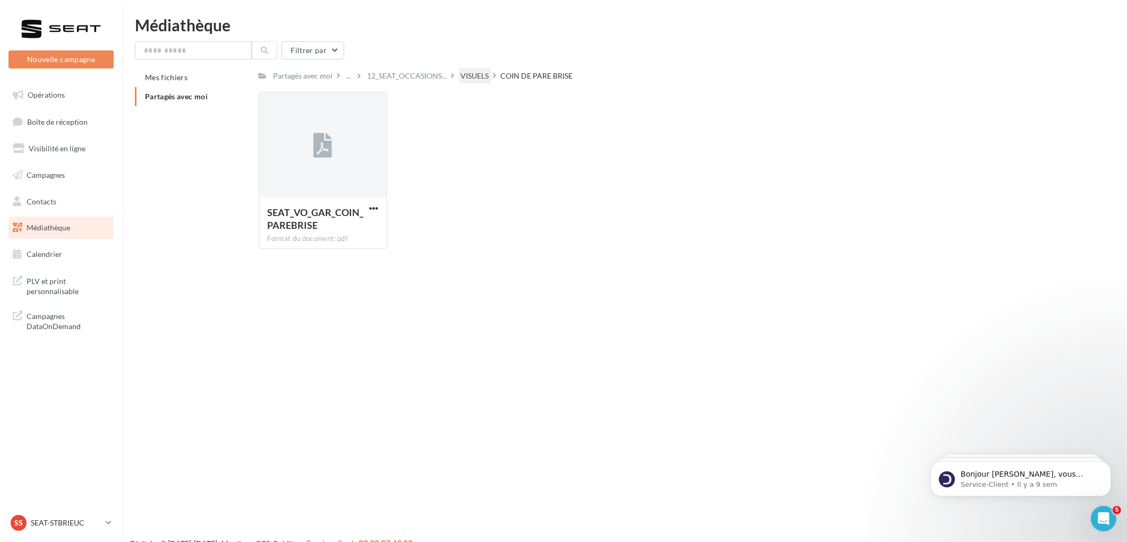
click at [474, 76] on div "VISUELS" at bounding box center [475, 76] width 28 height 11
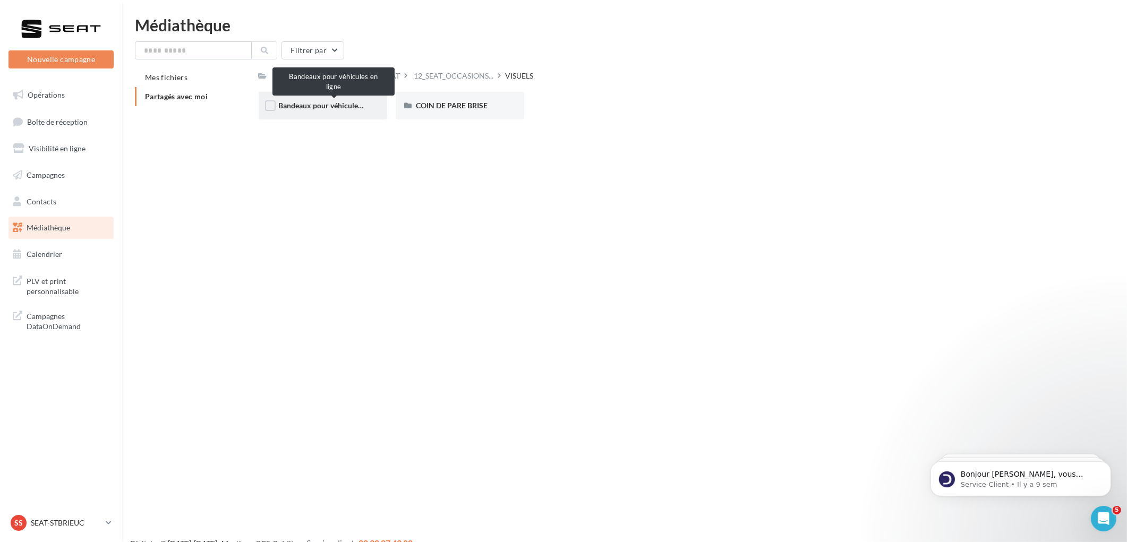
click at [328, 107] on span "Bandeaux pour véhicules en ligne" at bounding box center [334, 105] width 110 height 9
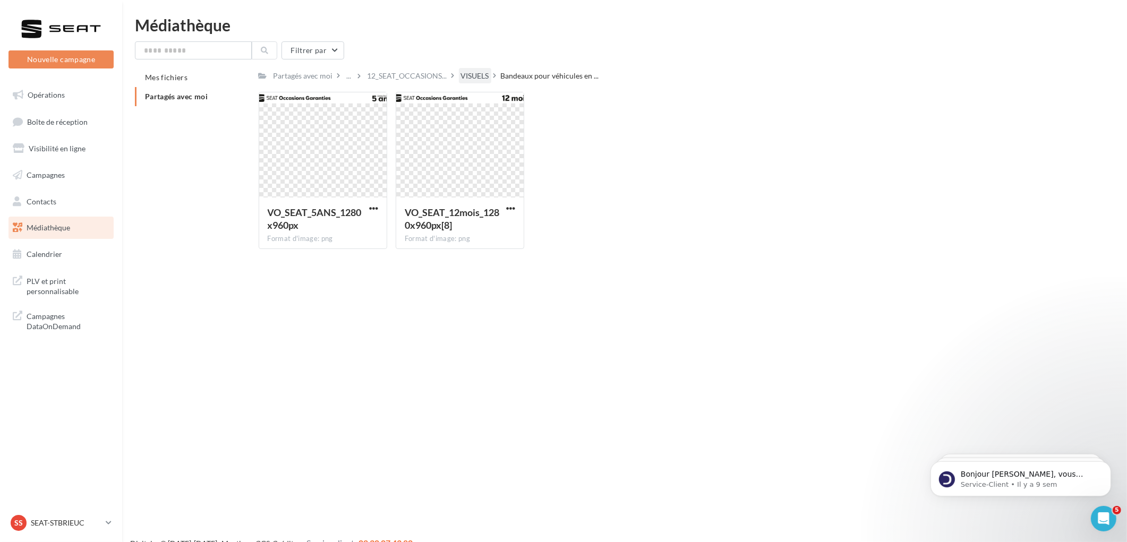
click at [465, 82] on div "VISUELS" at bounding box center [475, 75] width 32 height 15
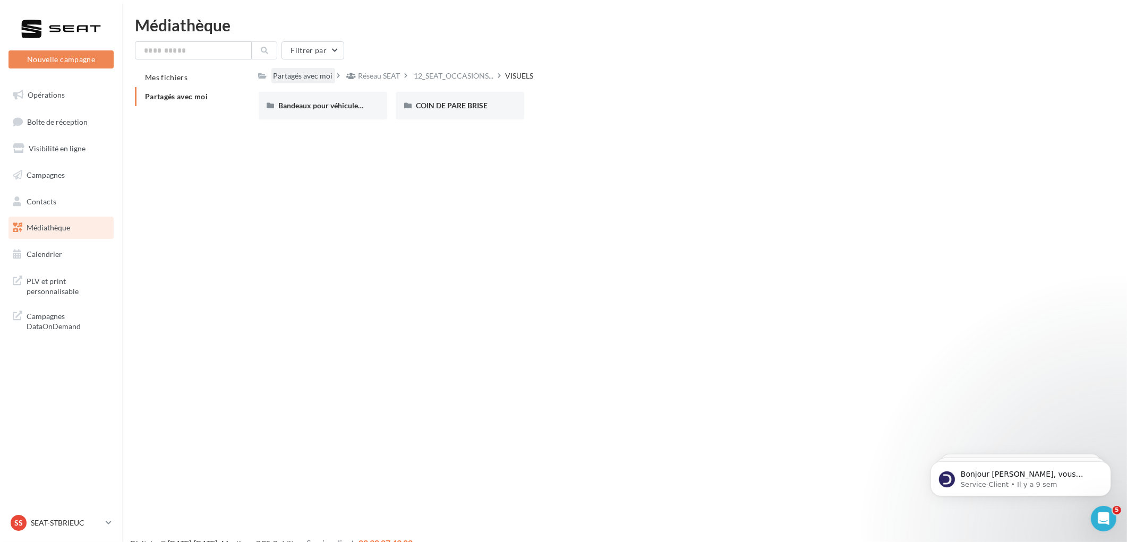
click at [293, 71] on div "Partagés avec moi" at bounding box center [303, 76] width 59 height 11
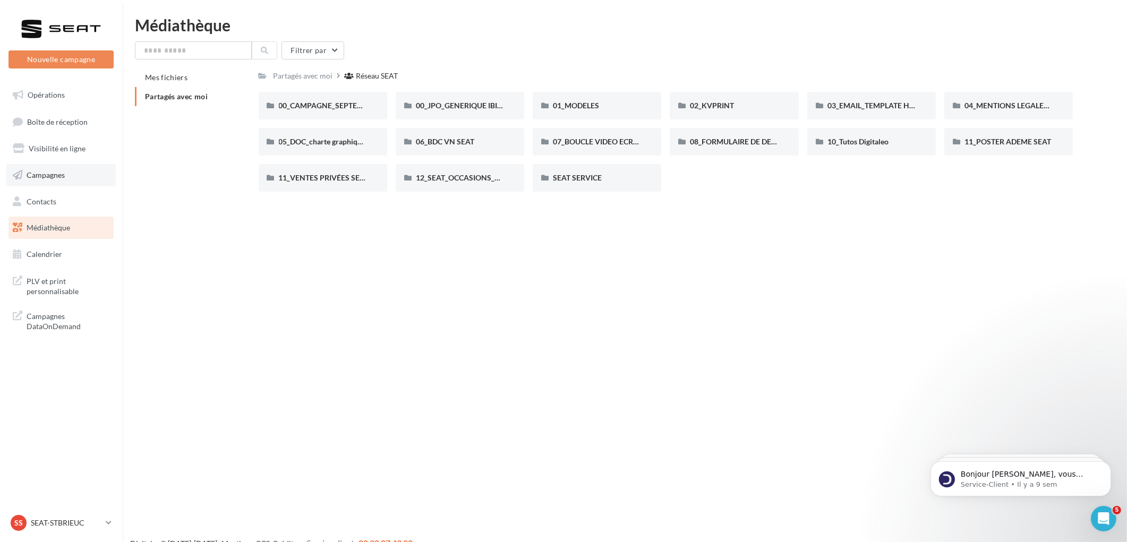
click at [44, 177] on span "Campagnes" at bounding box center [46, 175] width 38 height 9
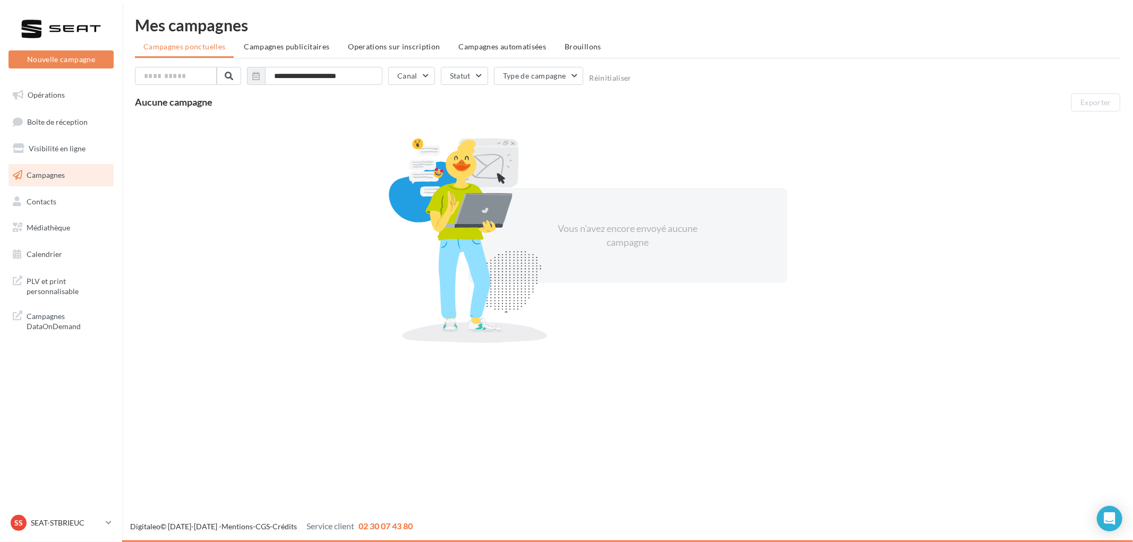
click at [293, 48] on span "Campagnes publicitaires" at bounding box center [287, 46] width 86 height 9
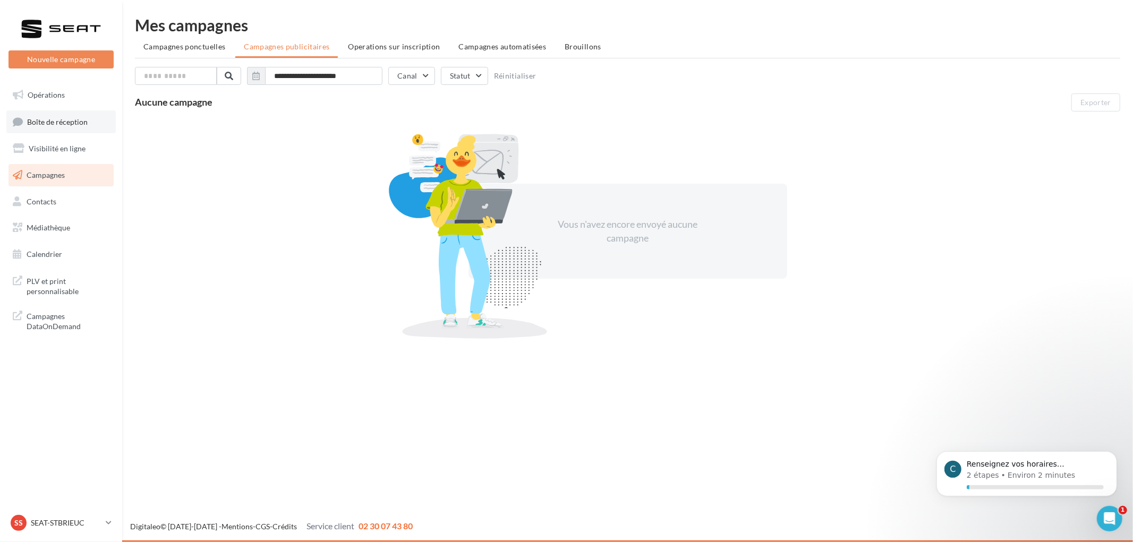
click at [73, 117] on span "Boîte de réception" at bounding box center [57, 121] width 61 height 9
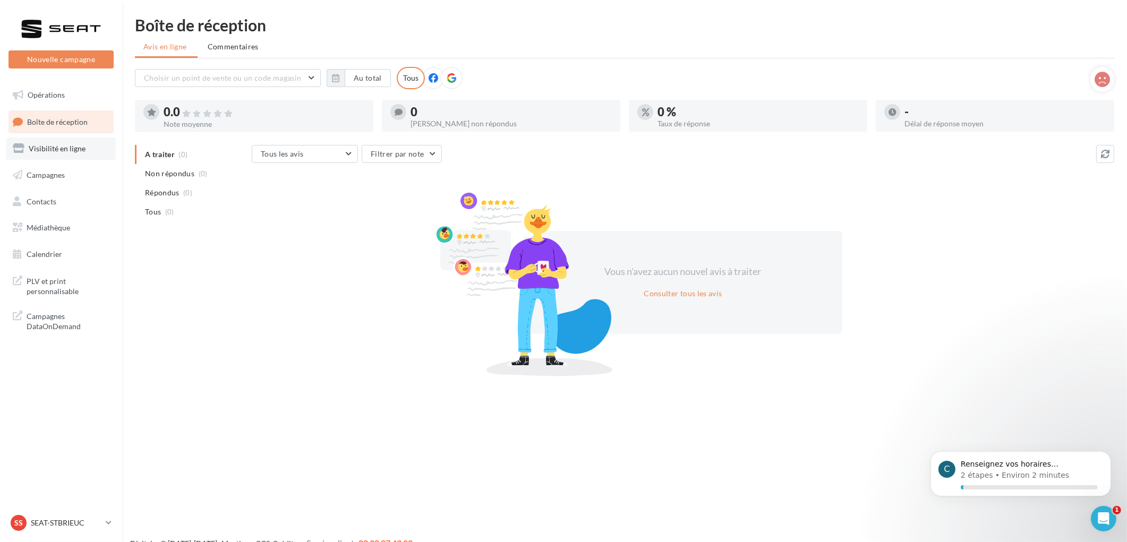
click at [60, 152] on span "Visibilité en ligne" at bounding box center [57, 148] width 57 height 9
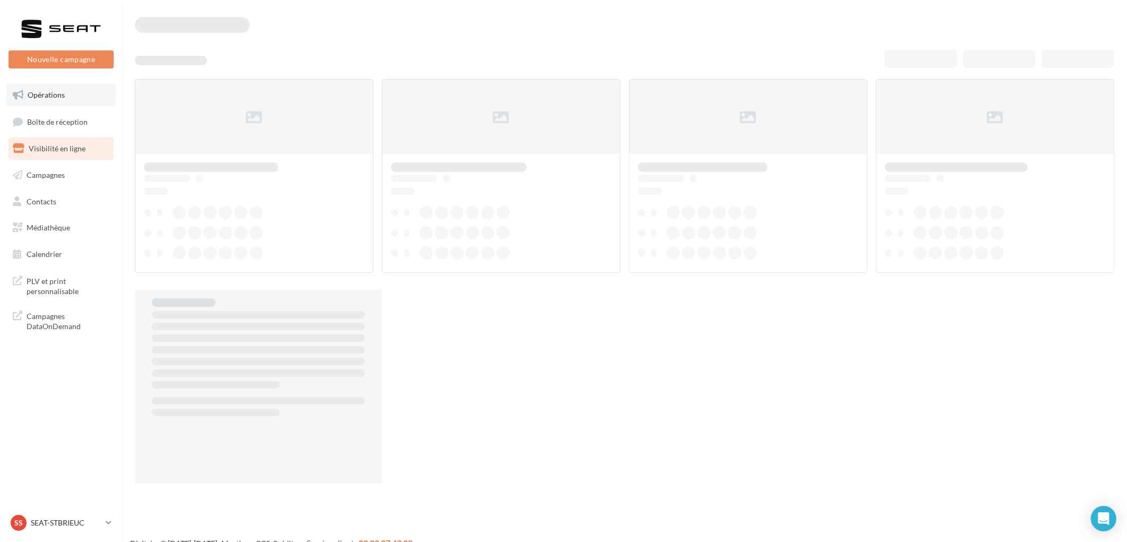
click at [54, 98] on span "Opérations" at bounding box center [46, 94] width 37 height 9
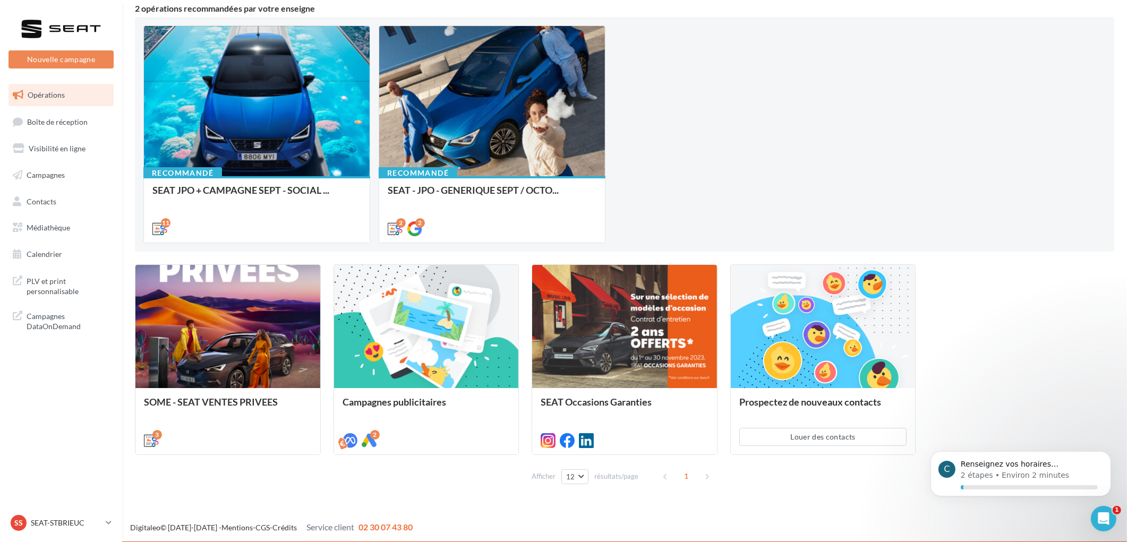
scroll to position [97, 0]
click at [713, 142] on div "Recommandé SEAT JPO + CAMPAGNE SEPT - SOCIAL ... Posts 1:1 et 9:16 avec message…" at bounding box center [624, 134] width 962 height 218
click at [813, 81] on div "Recommandé SEAT JPO + CAMPAGNE SEPT - SOCIAL ... Posts 1:1 et 9:16 avec message…" at bounding box center [624, 134] width 962 height 218
click at [40, 124] on span "Boîte de réception" at bounding box center [57, 121] width 61 height 9
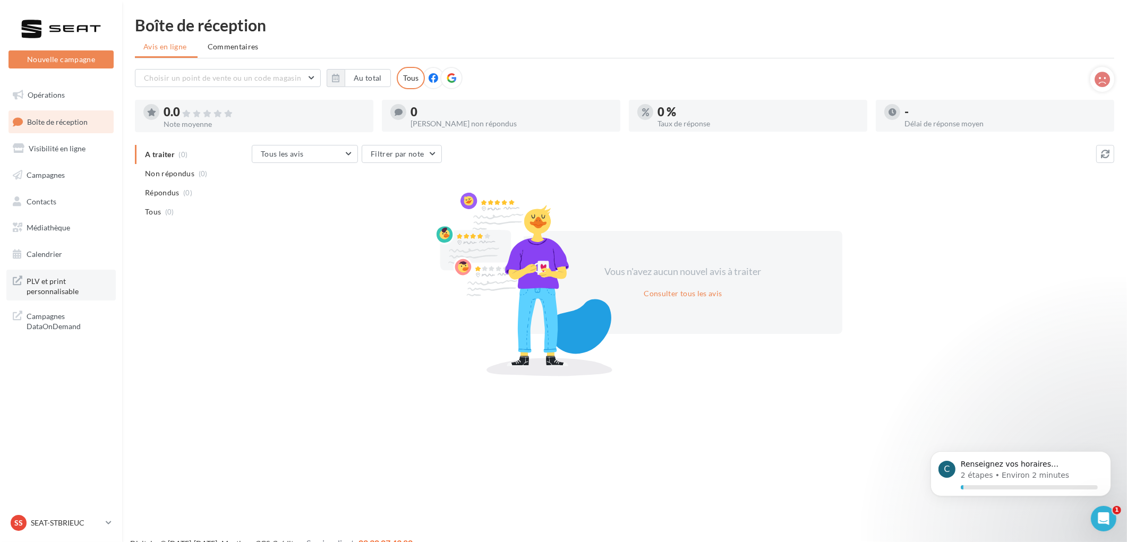
click at [46, 288] on span "PLV et print personnalisable" at bounding box center [68, 285] width 83 height 23
